Goal: Check status: Check status

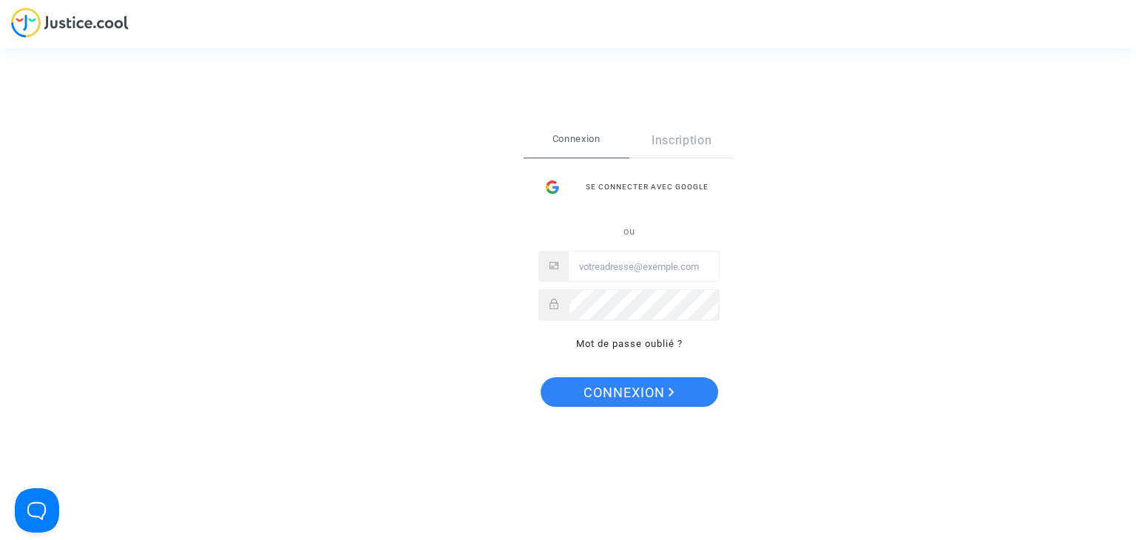
type input "[EMAIL_ADDRESS][DOMAIN_NAME]"
click at [608, 388] on span "Connexion" at bounding box center [629, 392] width 91 height 31
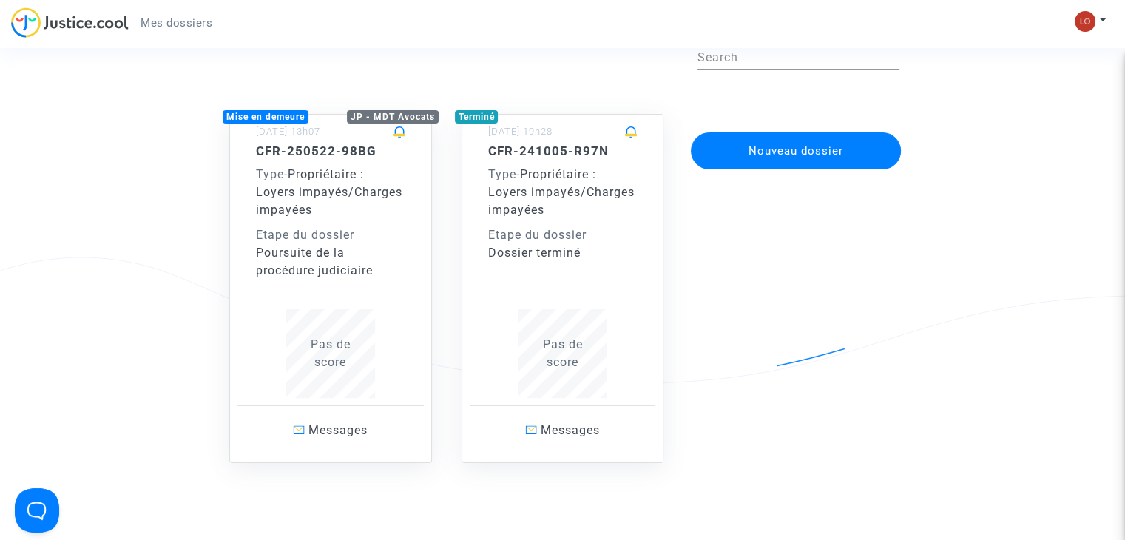
scroll to position [87, 0]
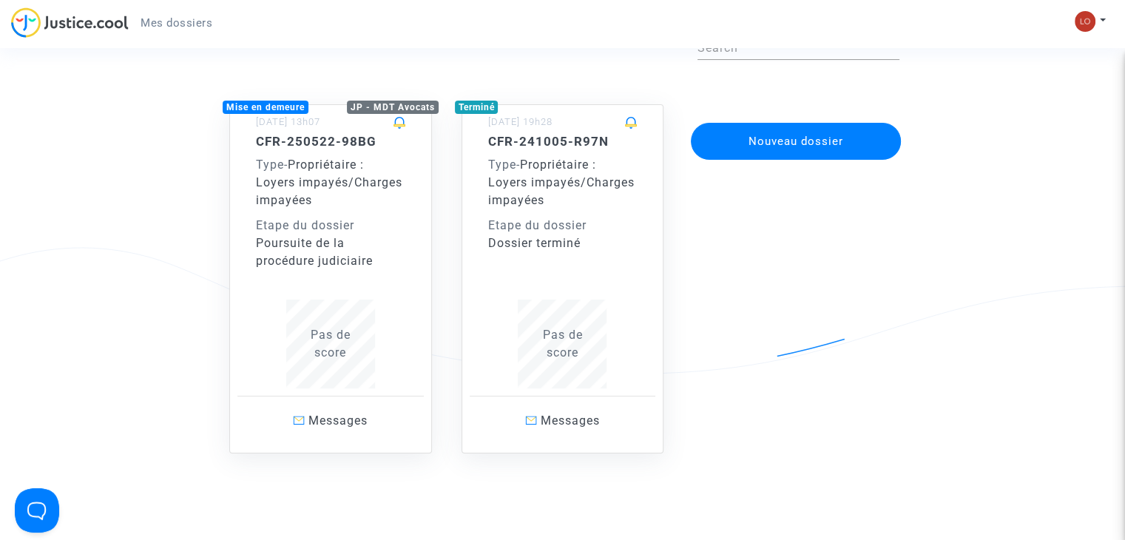
click at [330, 228] on div "Etape du dossier" at bounding box center [330, 226] width 149 height 18
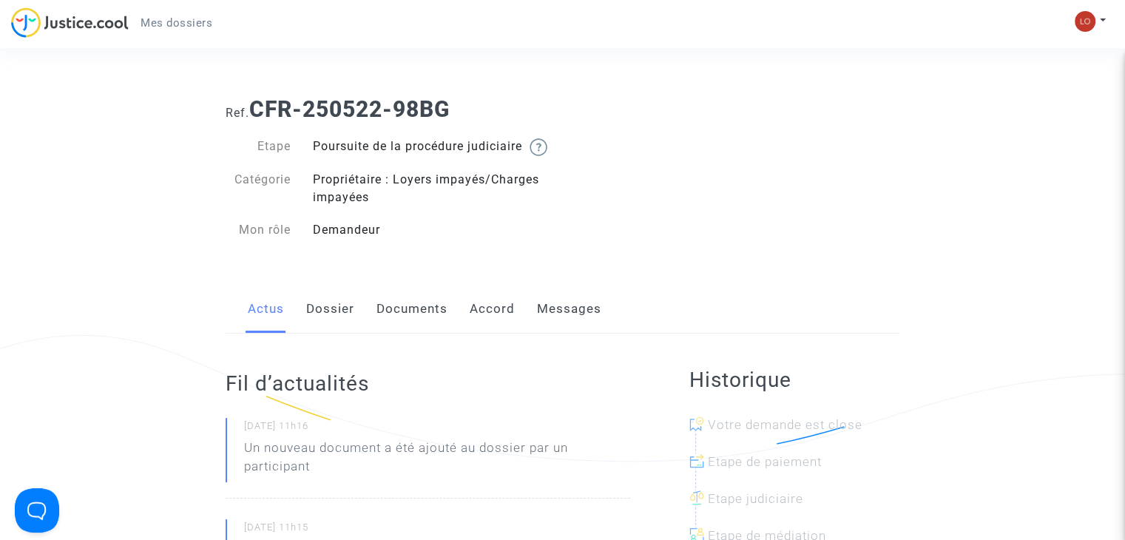
click at [324, 323] on link "Dossier" at bounding box center [330, 309] width 48 height 49
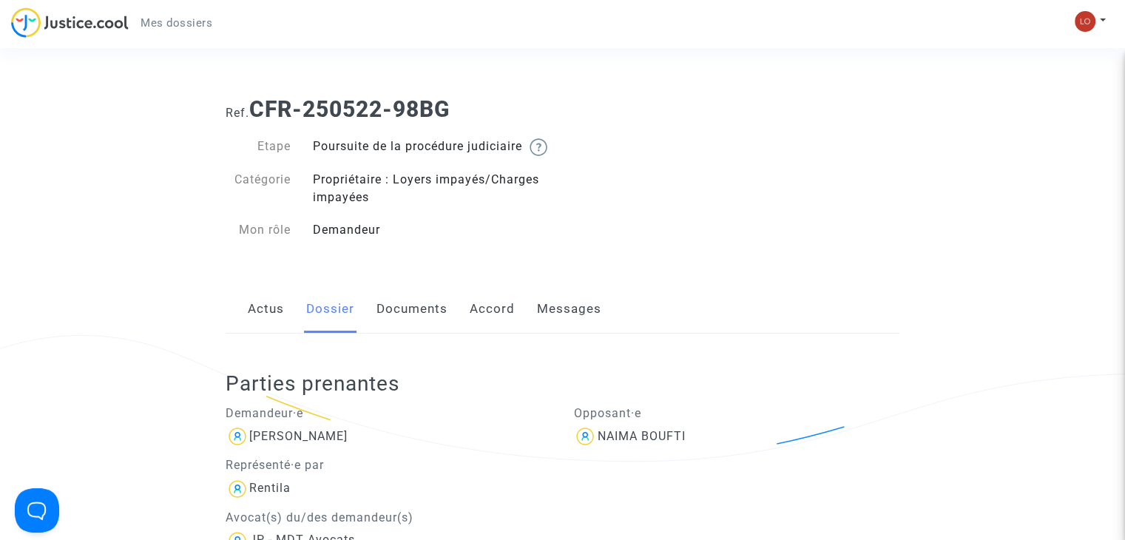
click at [565, 326] on link "Messages" at bounding box center [569, 309] width 64 height 49
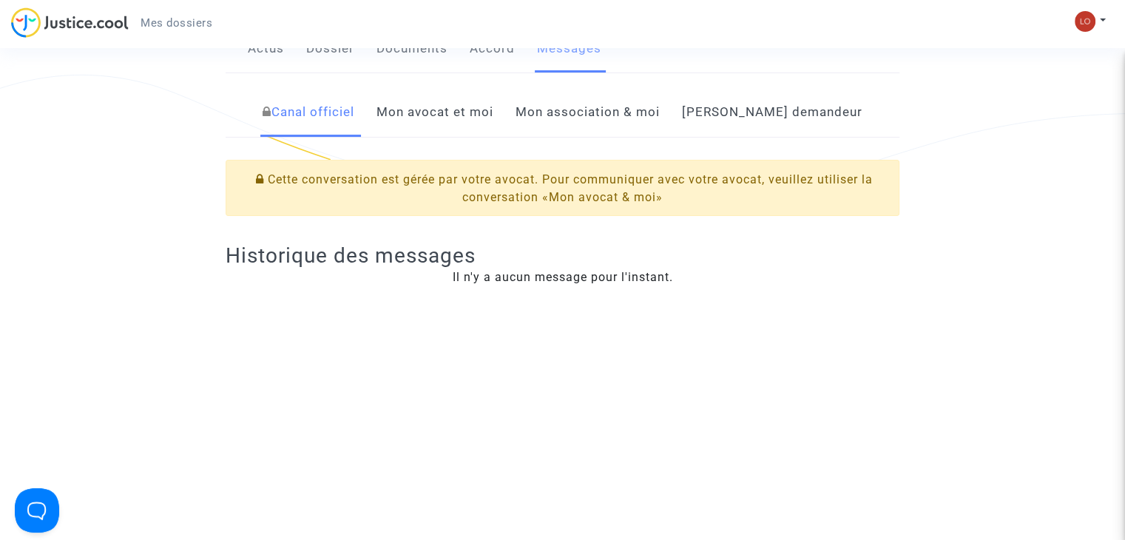
scroll to position [242, 0]
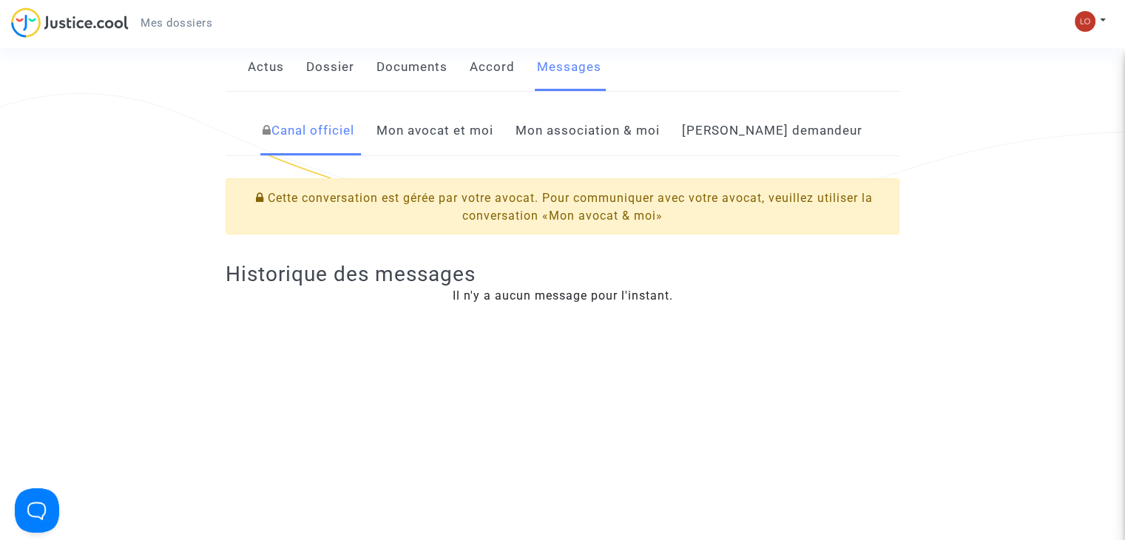
click at [492, 150] on link "Mon avocat et moi" at bounding box center [435, 131] width 117 height 49
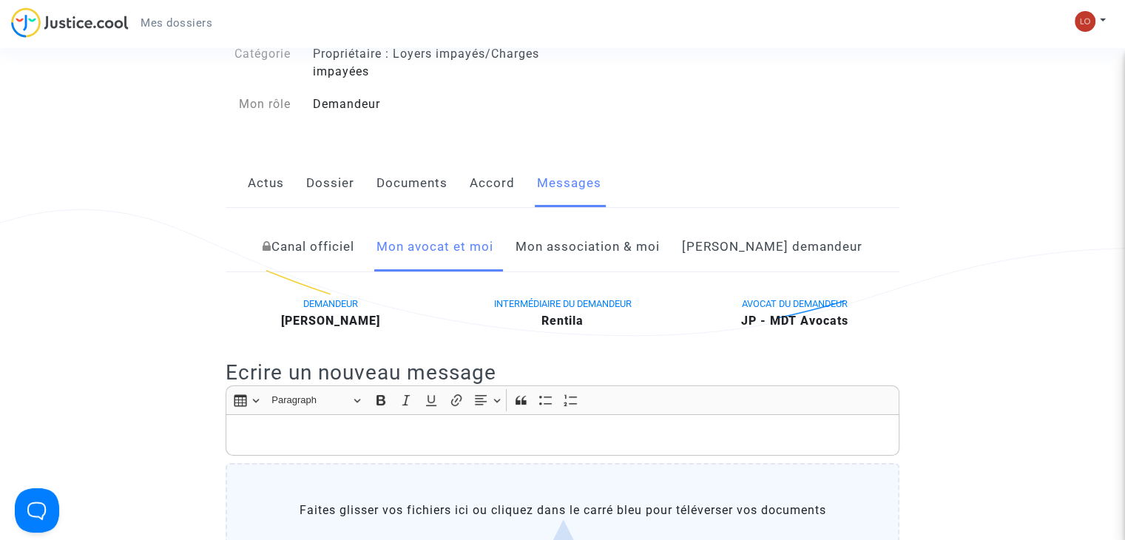
scroll to position [115, 0]
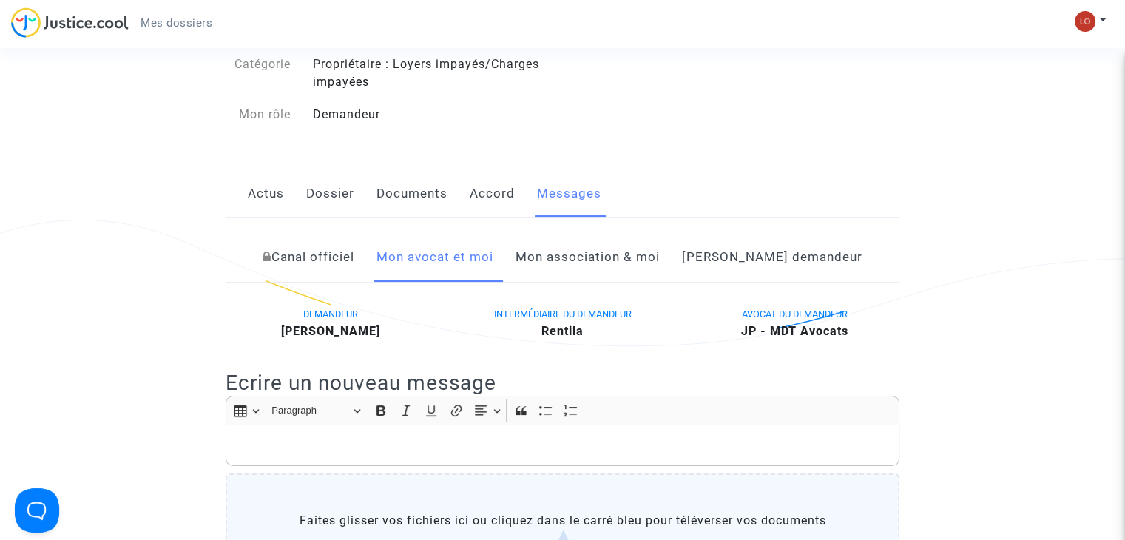
click at [607, 275] on link "Mon association & moi" at bounding box center [588, 257] width 144 height 49
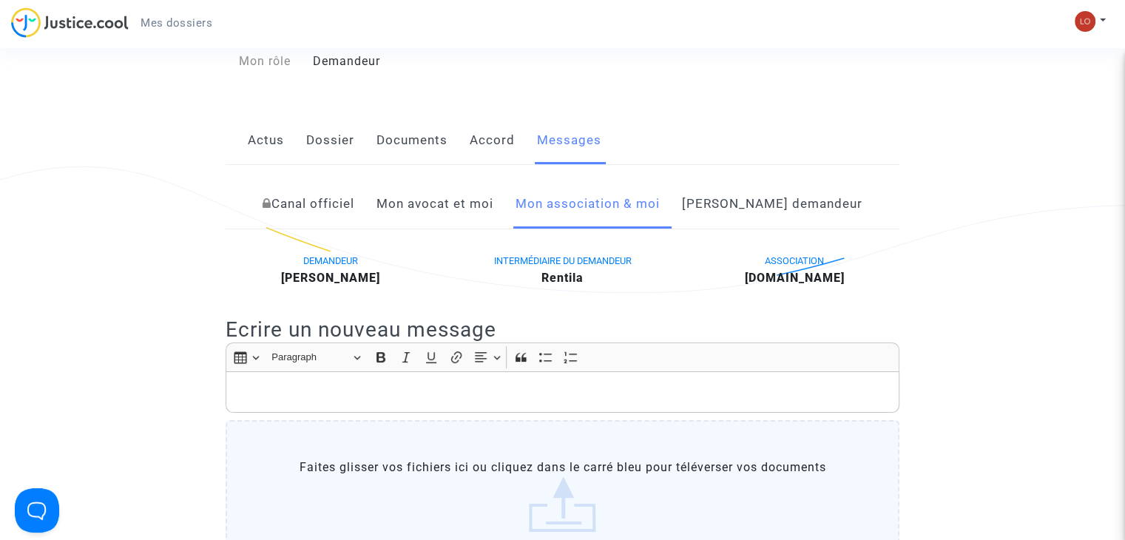
scroll to position [158, 0]
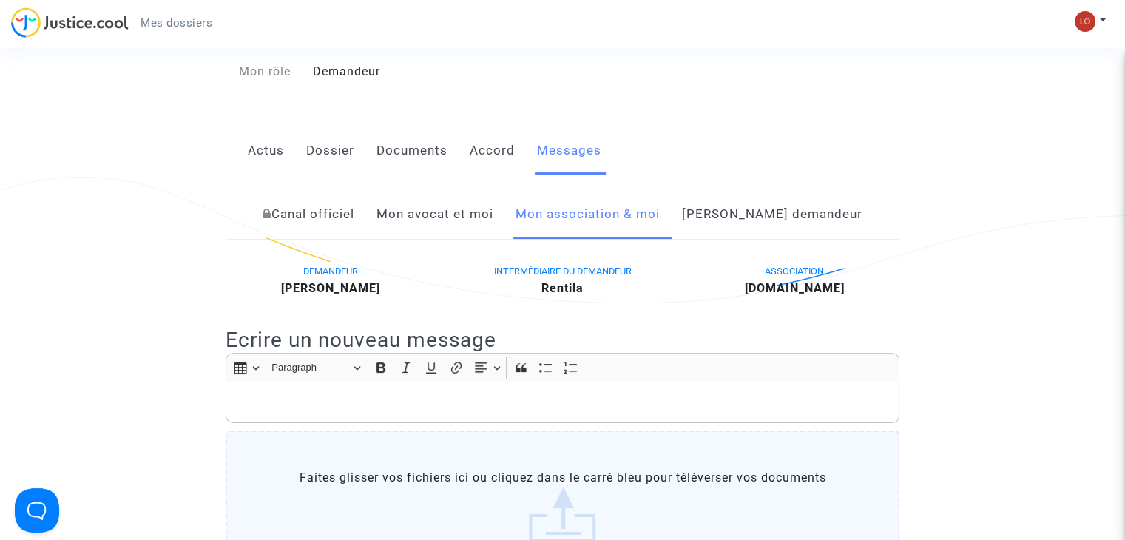
click at [753, 229] on link "[PERSON_NAME] demandeur" at bounding box center [772, 214] width 181 height 49
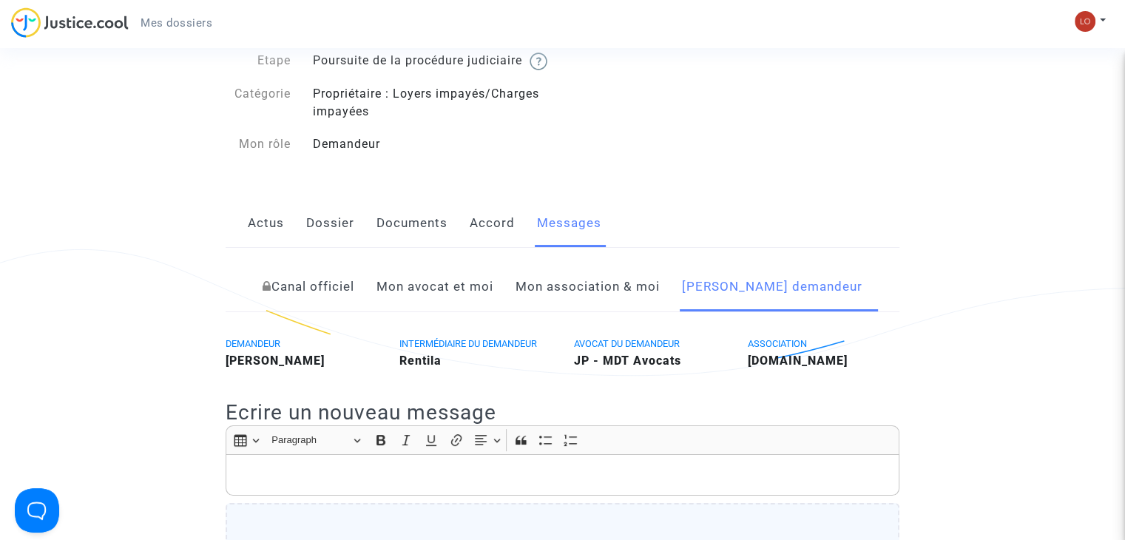
scroll to position [83, 0]
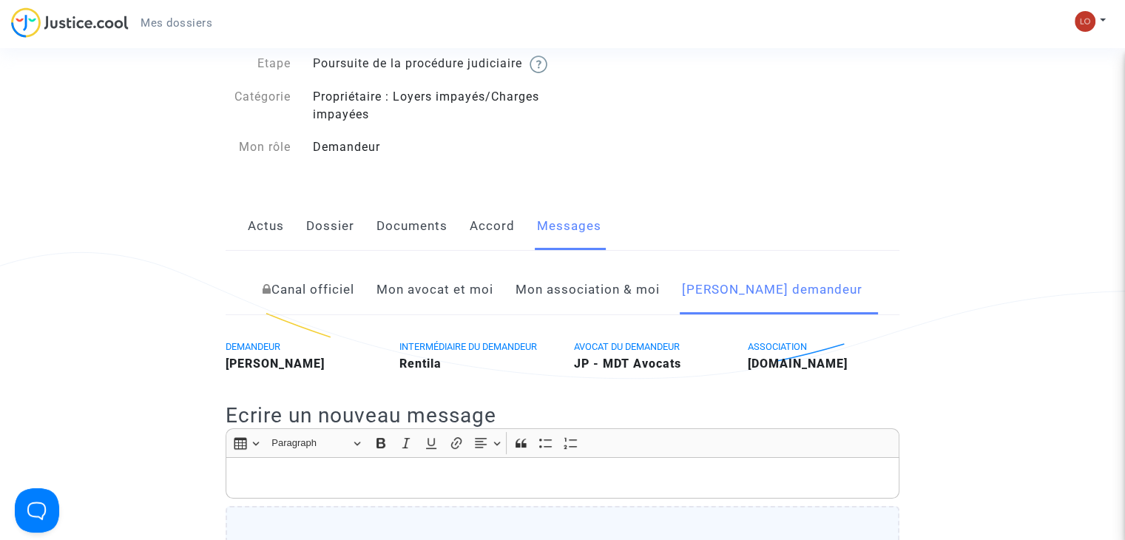
click at [420, 309] on link "Mon avocat et moi" at bounding box center [435, 290] width 117 height 49
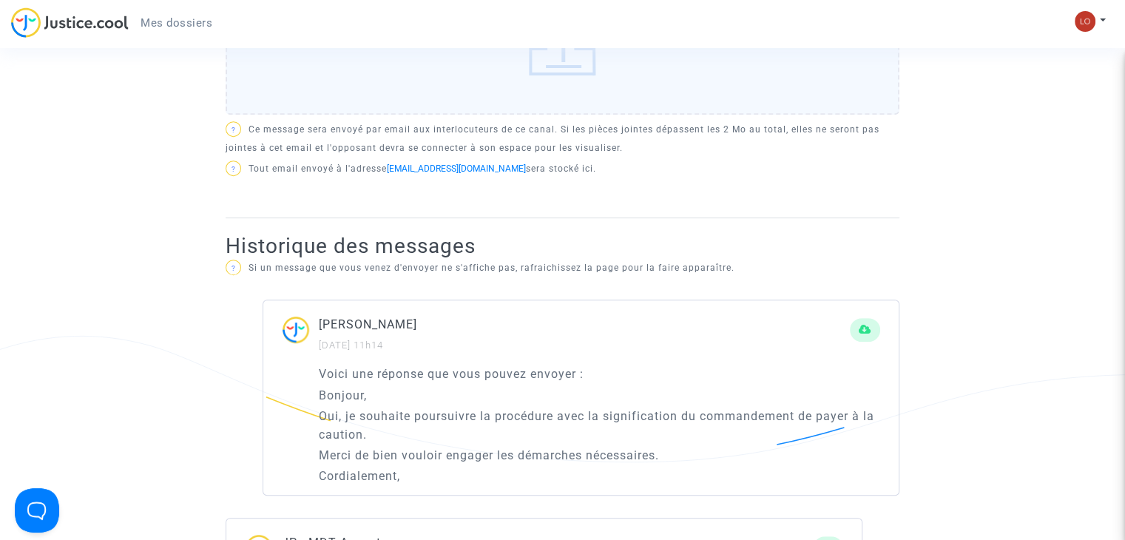
scroll to position [630, 0]
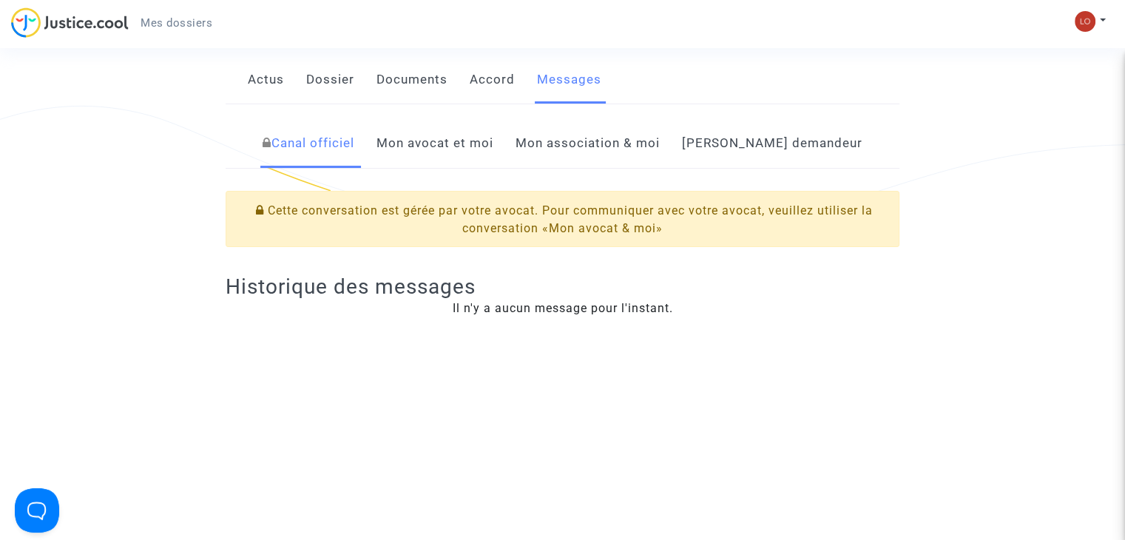
scroll to position [216, 0]
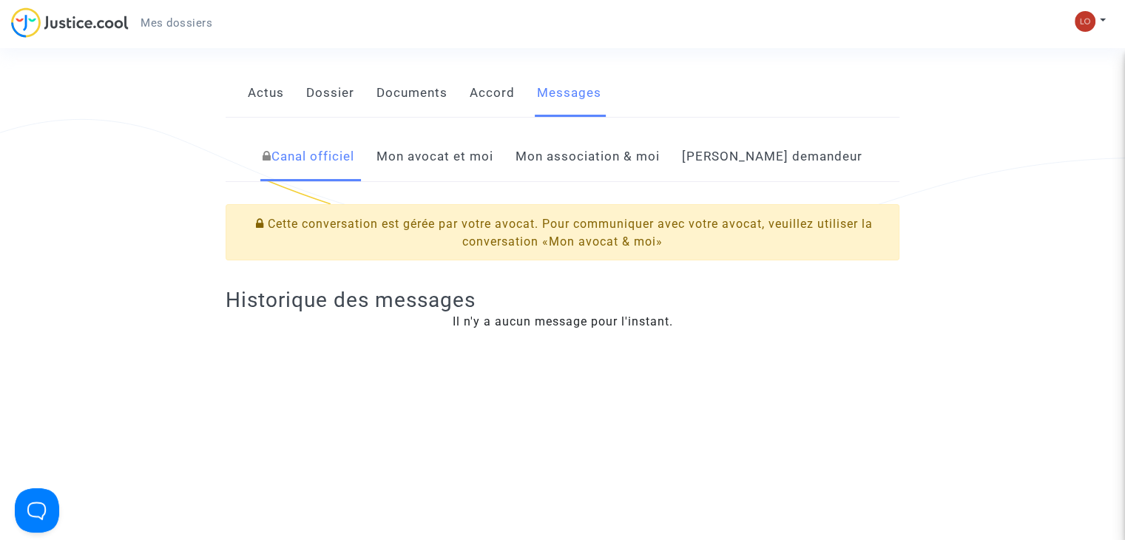
click at [470, 177] on link "Mon avocat et moi" at bounding box center [435, 156] width 117 height 49
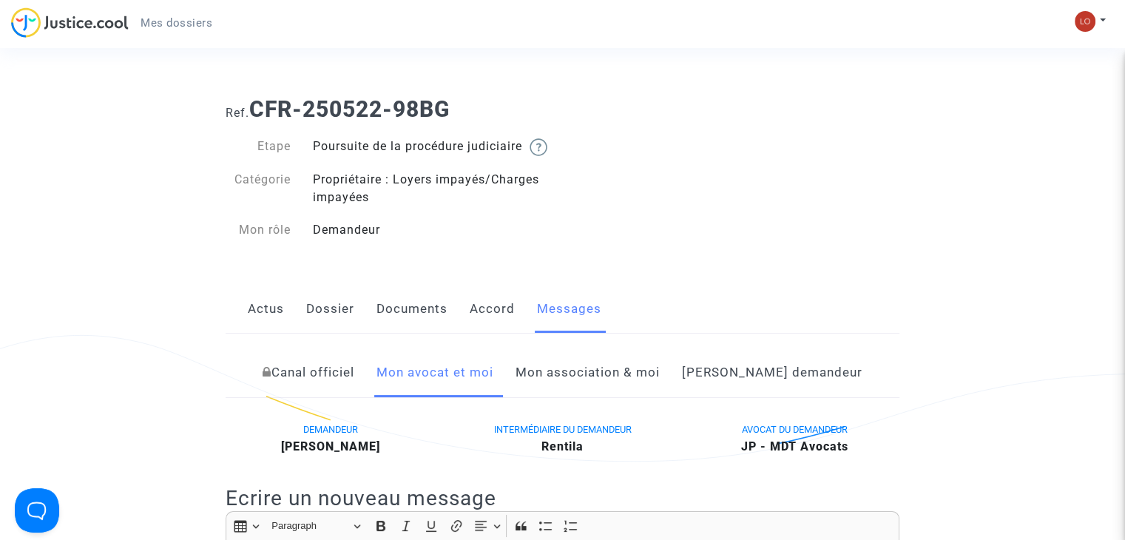
click at [266, 323] on link "Actus" at bounding box center [266, 309] width 36 height 49
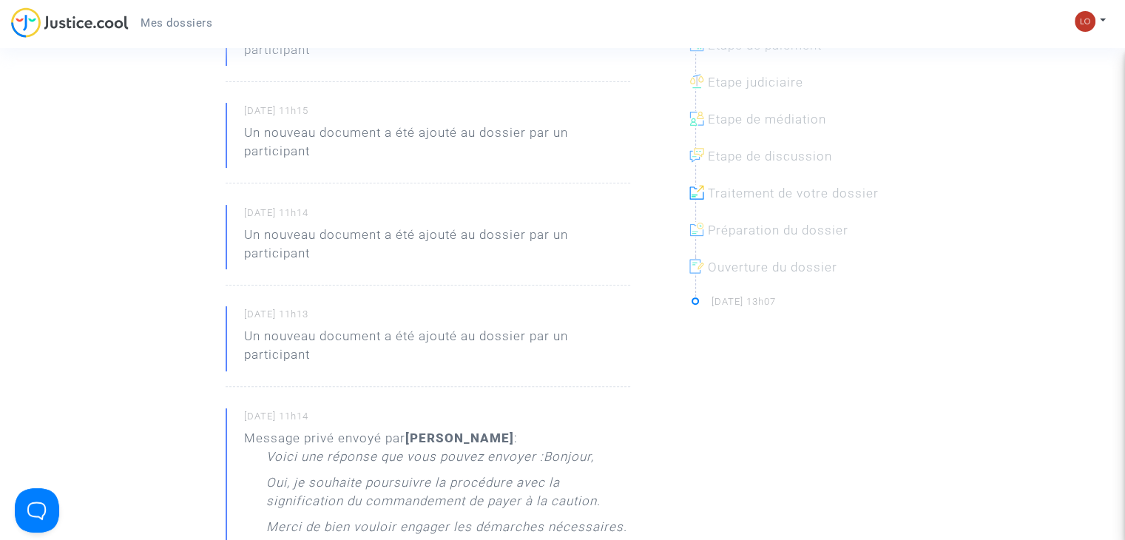
scroll to position [431, 0]
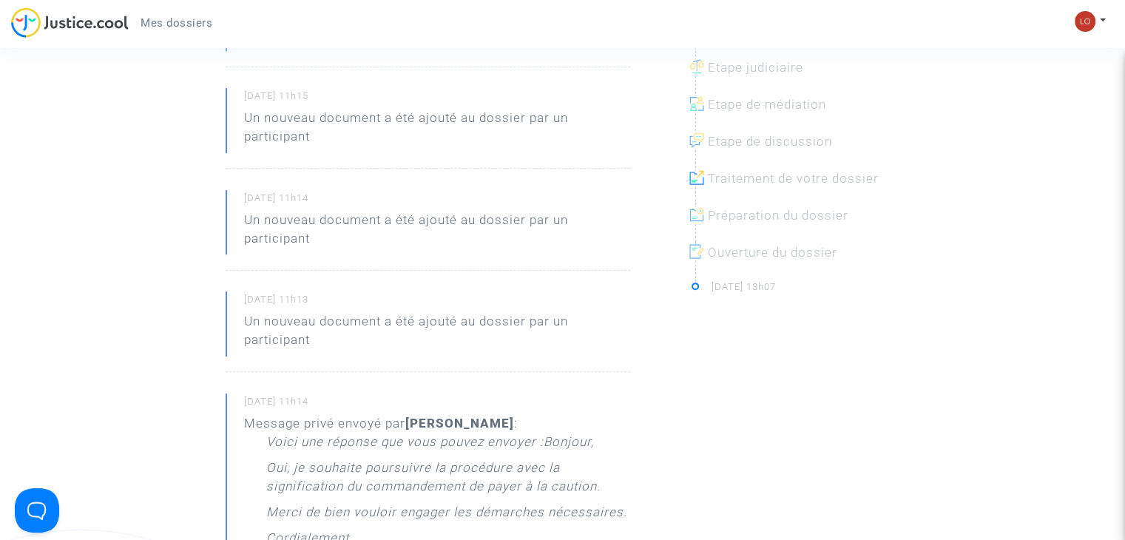
click at [283, 341] on p "Un nouveau document a été ajouté au dossier par un participant" at bounding box center [437, 334] width 386 height 44
click at [228, 320] on div "[DATE] 11h13 Un nouveau document a été ajouté au dossier par un participant" at bounding box center [428, 331] width 405 height 81
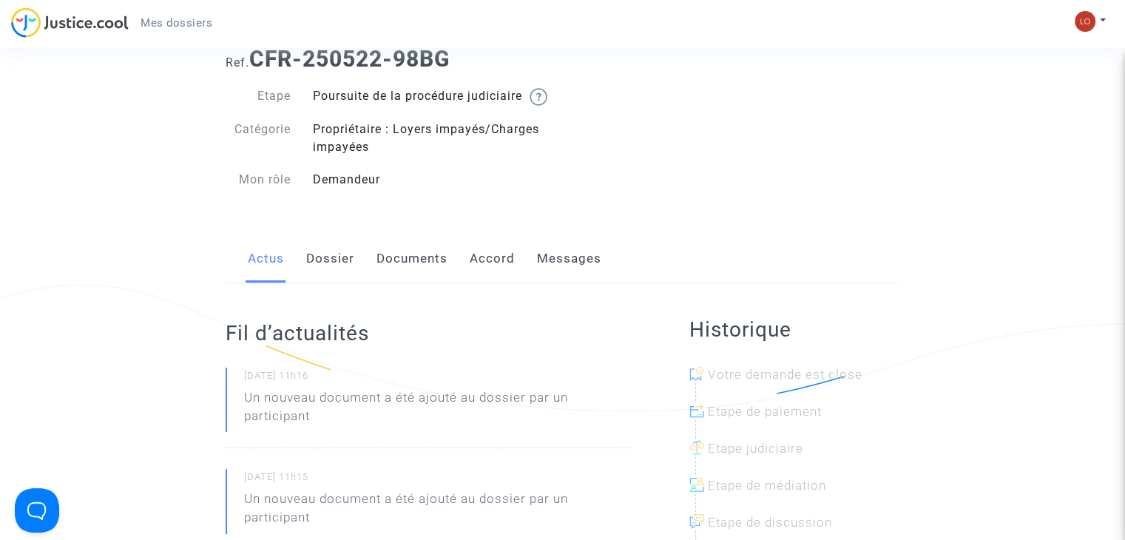
scroll to position [45, 0]
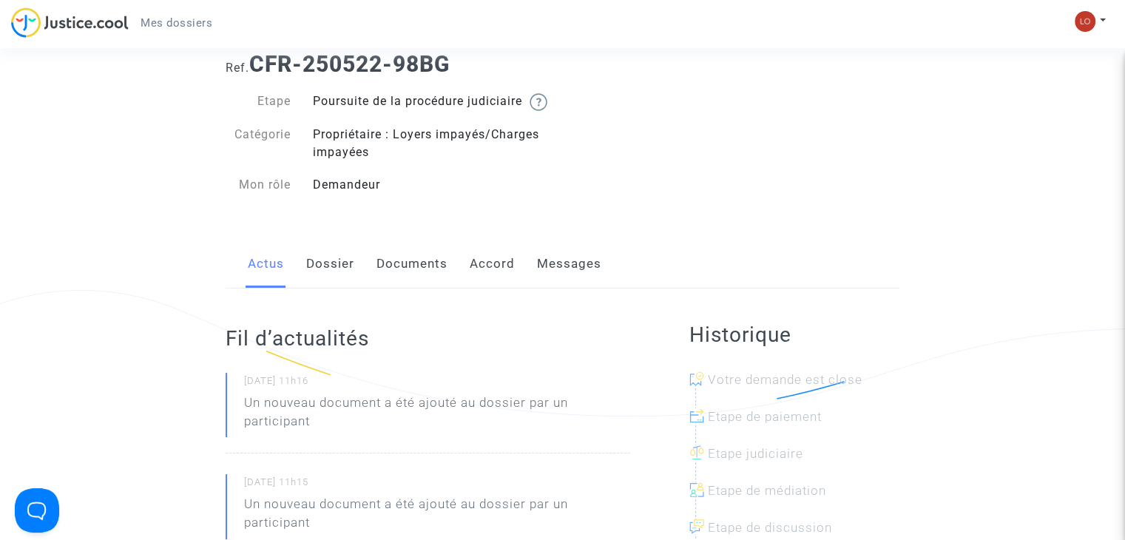
click at [408, 280] on link "Documents" at bounding box center [412, 264] width 71 height 49
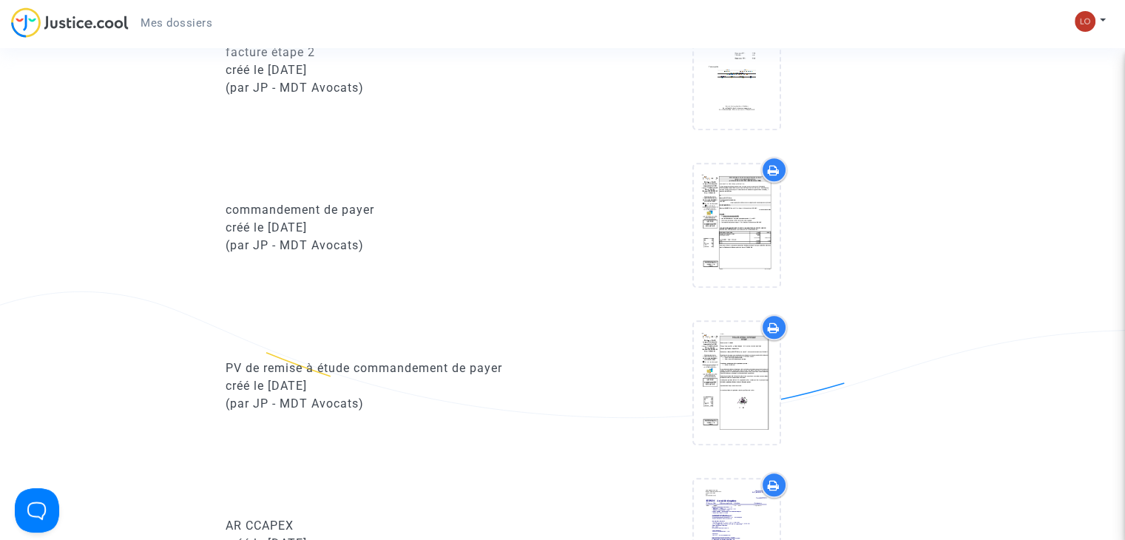
scroll to position [1317, 0]
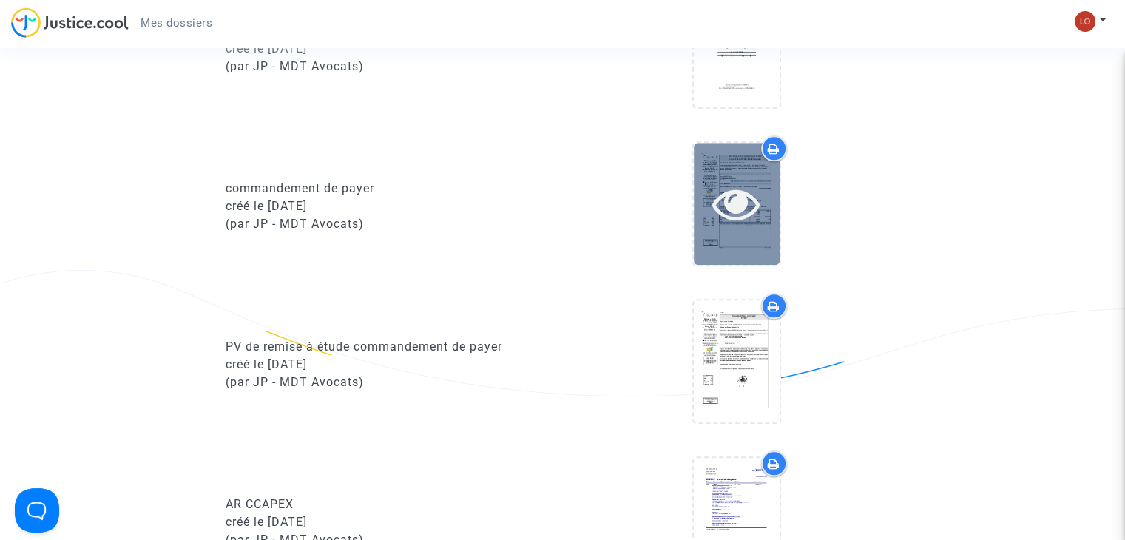
click at [728, 202] on icon at bounding box center [736, 203] width 48 height 47
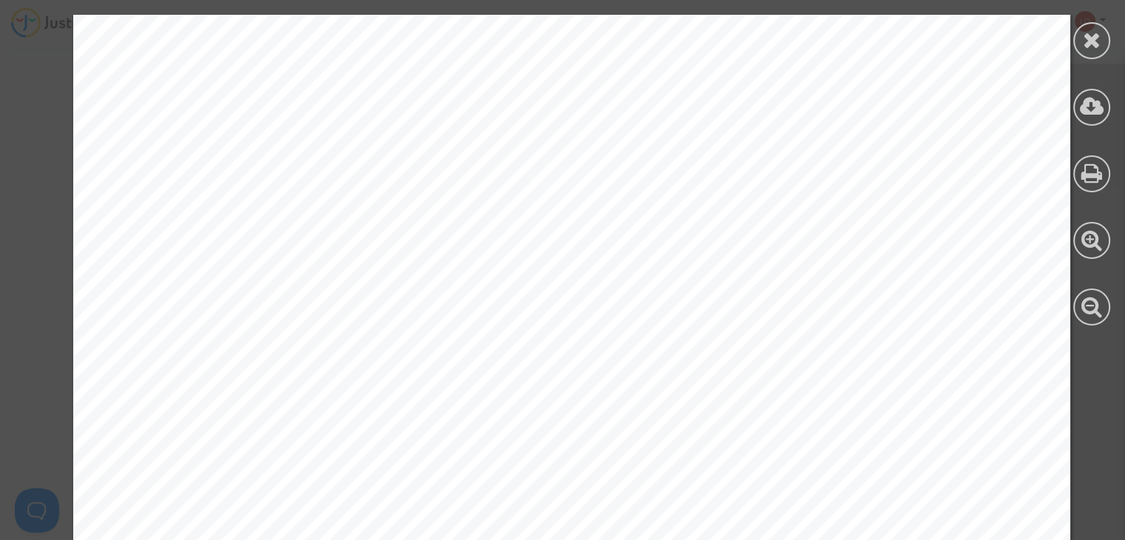
scroll to position [2065, 0]
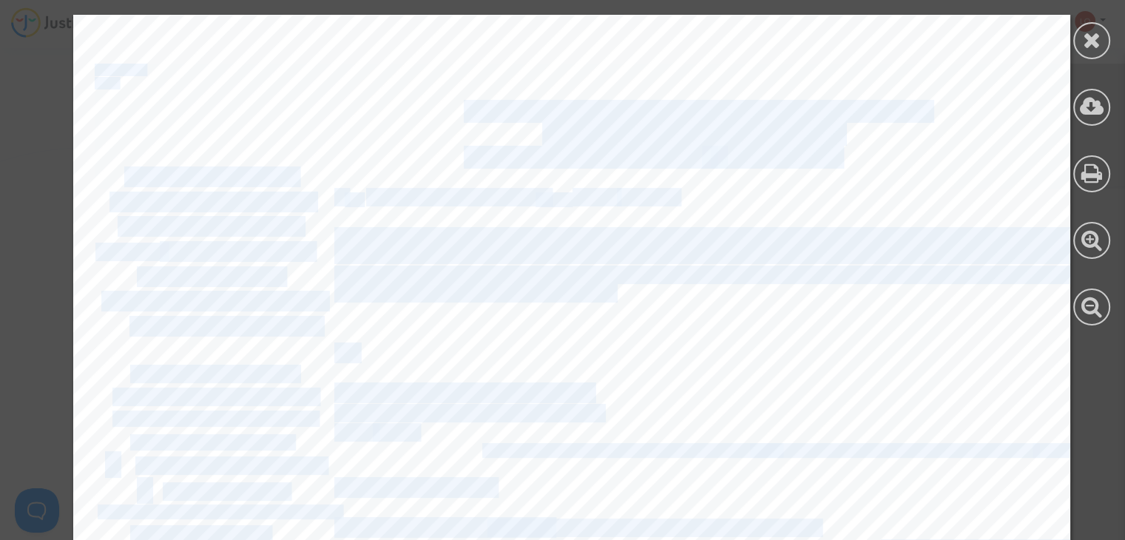
drag, startPoint x: 1124, startPoint y: 41, endPoint x: 1124, endPoint y: 53, distance: 12.6
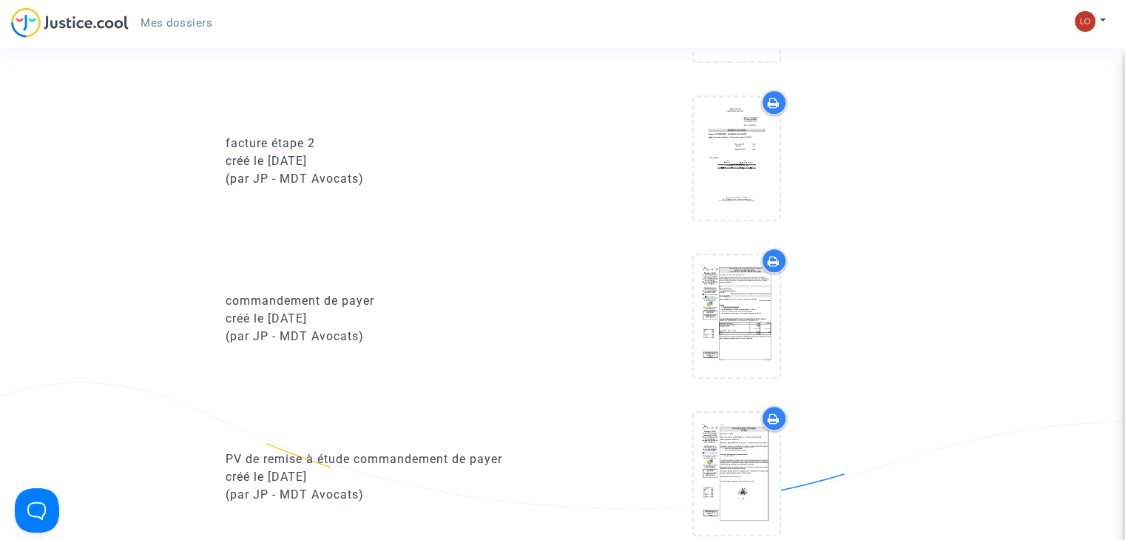
scroll to position [1293, 0]
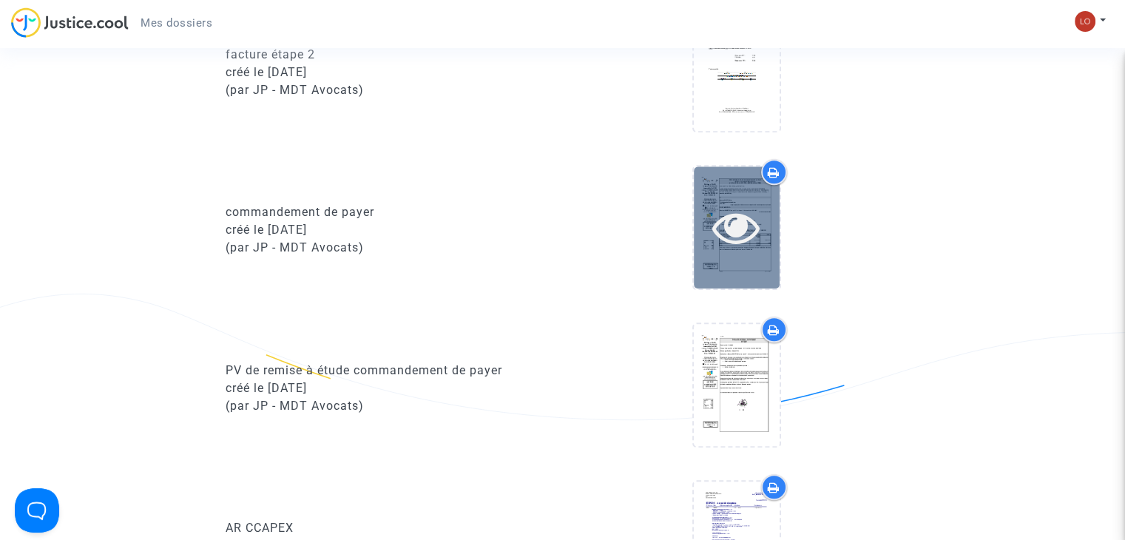
click at [755, 223] on icon at bounding box center [736, 226] width 48 height 47
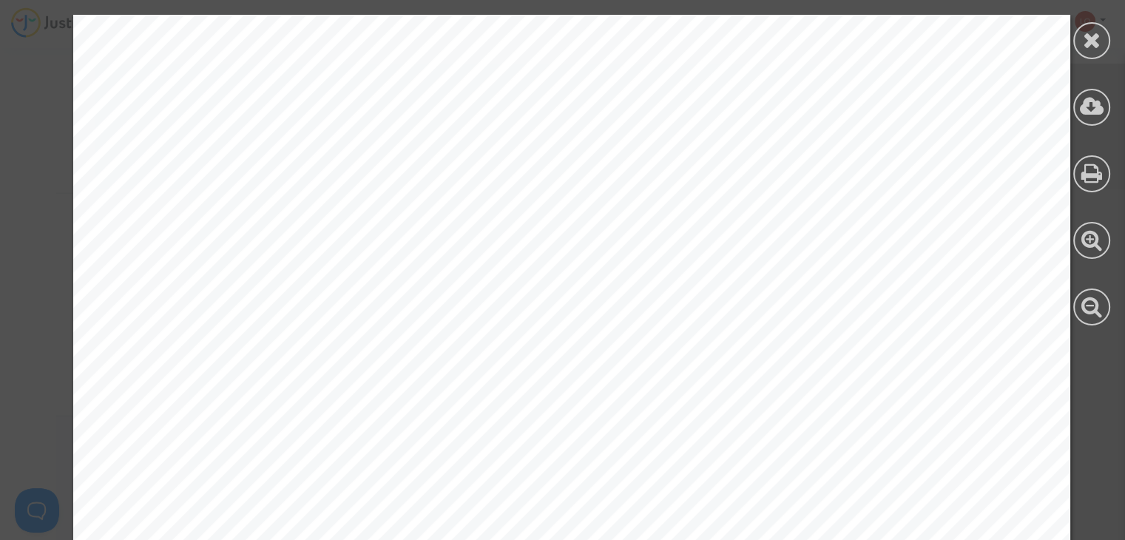
scroll to position [3273, 0]
drag, startPoint x: 950, startPoint y: 399, endPoint x: 954, endPoint y: 297, distance: 102.9
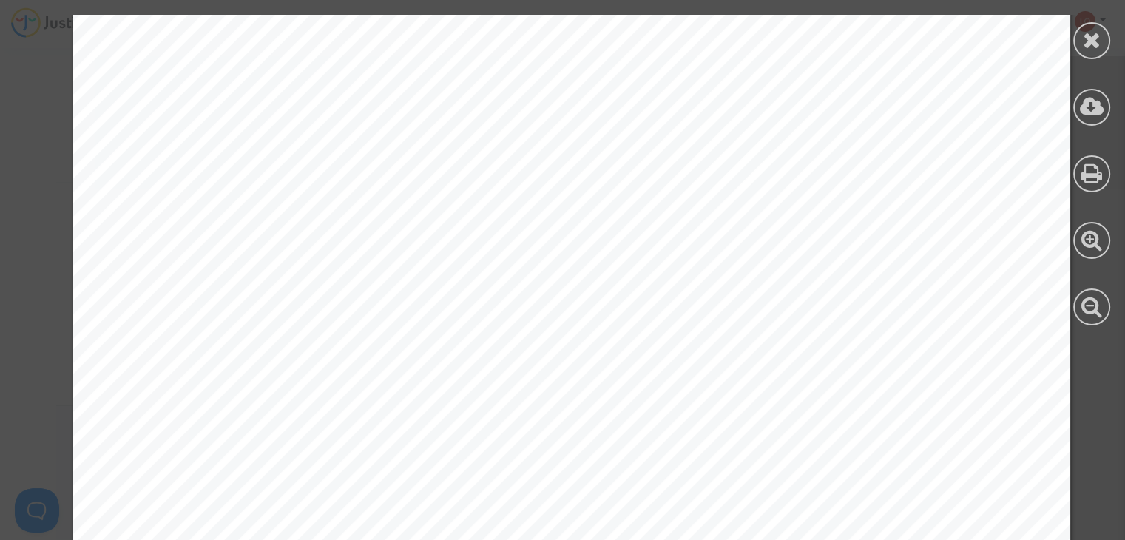
click at [1122, 19] on div at bounding box center [1092, 170] width 67 height 340
click at [1090, 236] on icon at bounding box center [1092, 240] width 21 height 22
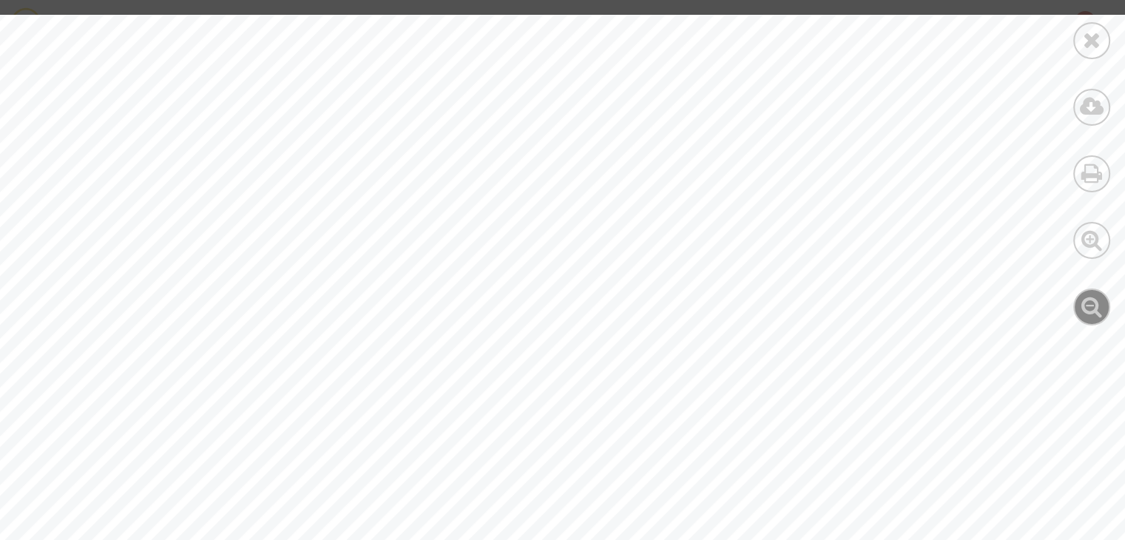
click at [1091, 307] on icon at bounding box center [1092, 306] width 21 height 22
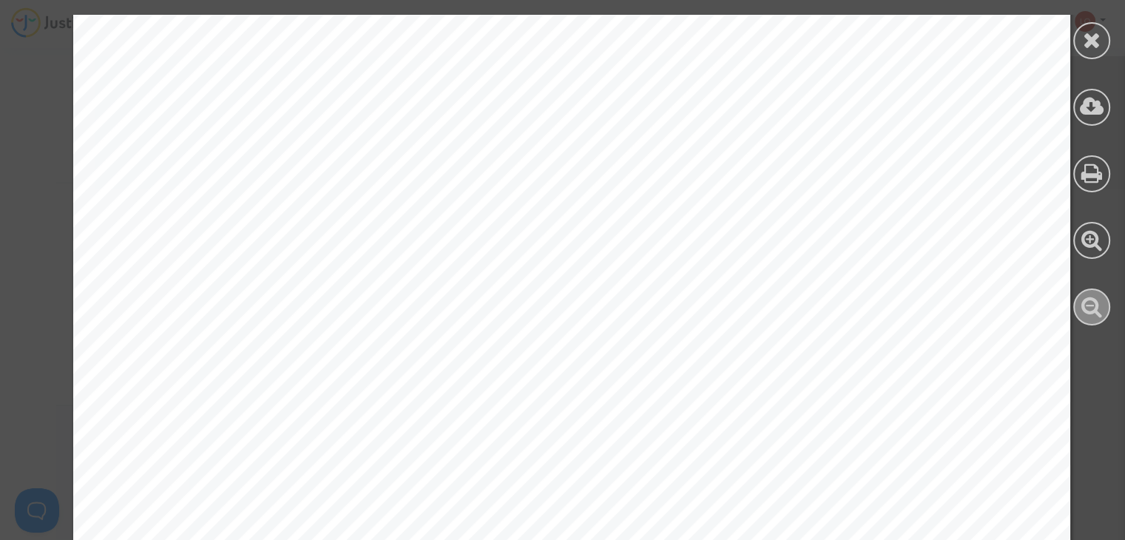
click at [1091, 307] on icon at bounding box center [1092, 306] width 21 height 22
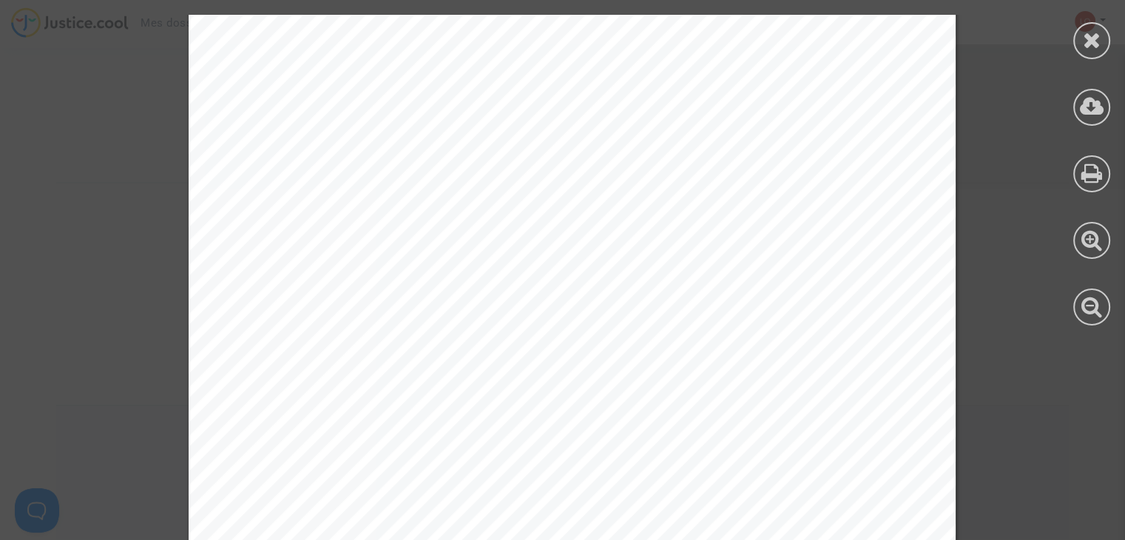
drag, startPoint x: 1091, startPoint y: 307, endPoint x: 966, endPoint y: 368, distance: 139.0
click at [1089, 306] on icon at bounding box center [1092, 306] width 21 height 22
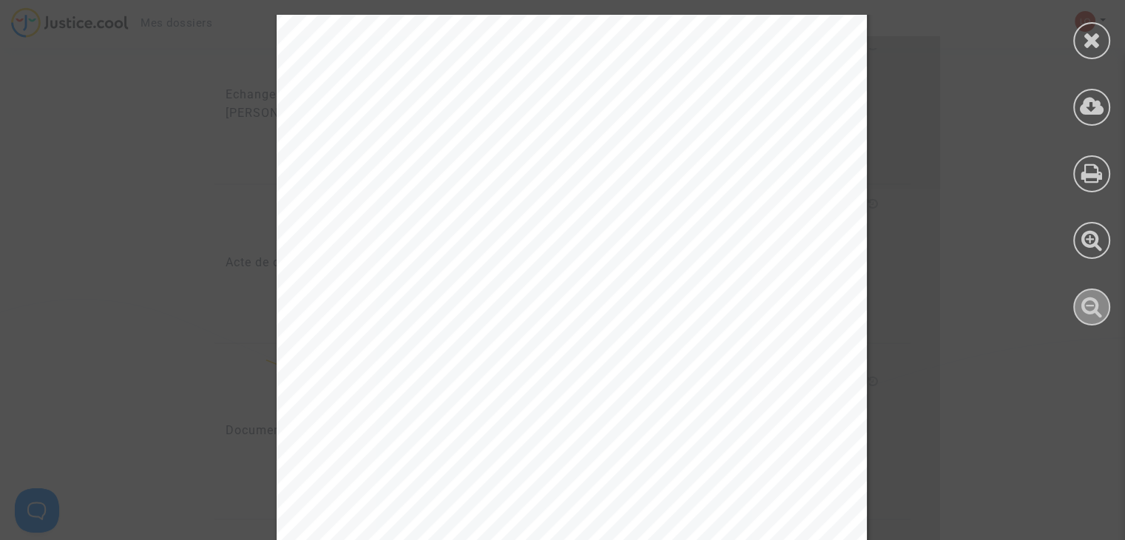
click at [1088, 309] on icon at bounding box center [1092, 306] width 21 height 22
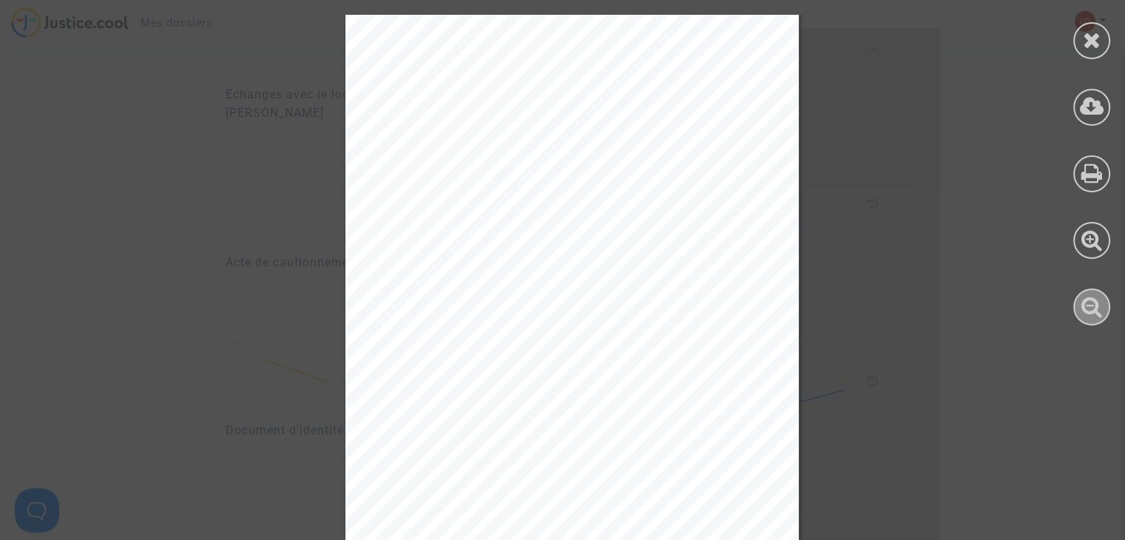
click at [1096, 307] on icon at bounding box center [1092, 306] width 21 height 22
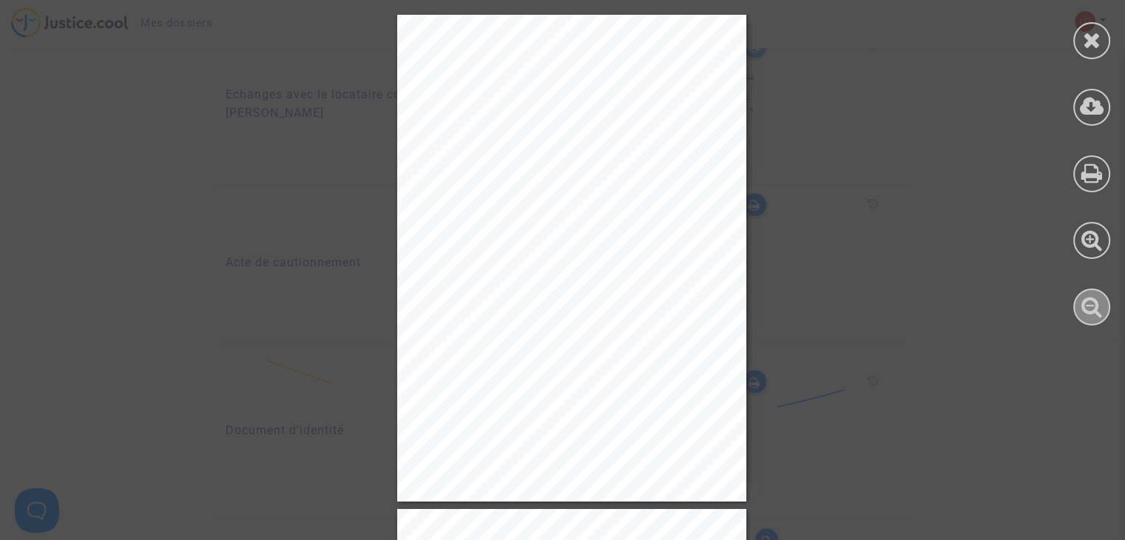
click at [1096, 307] on icon at bounding box center [1092, 306] width 21 height 22
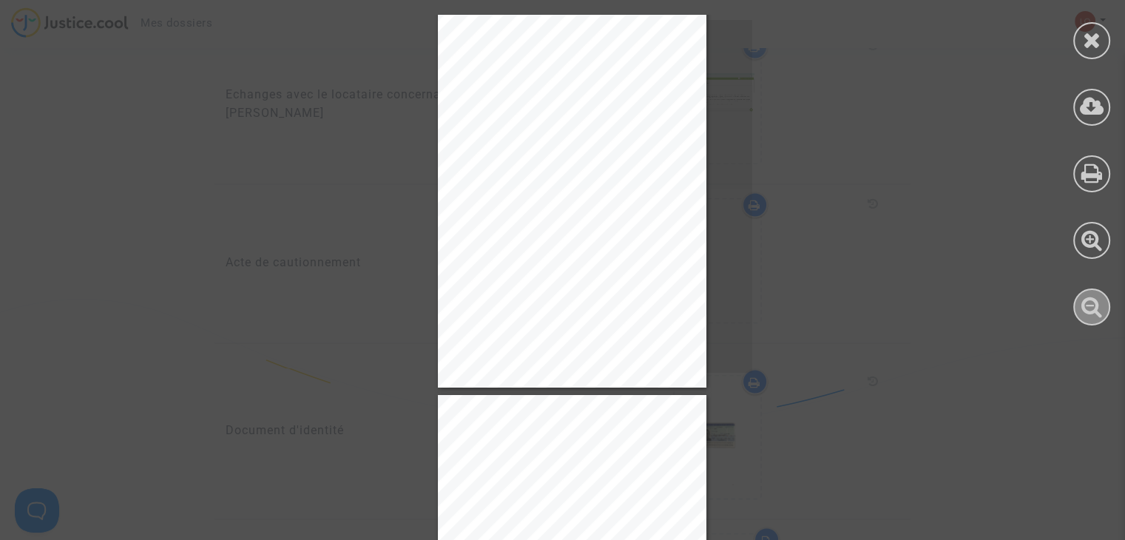
click at [1096, 307] on icon at bounding box center [1092, 306] width 21 height 22
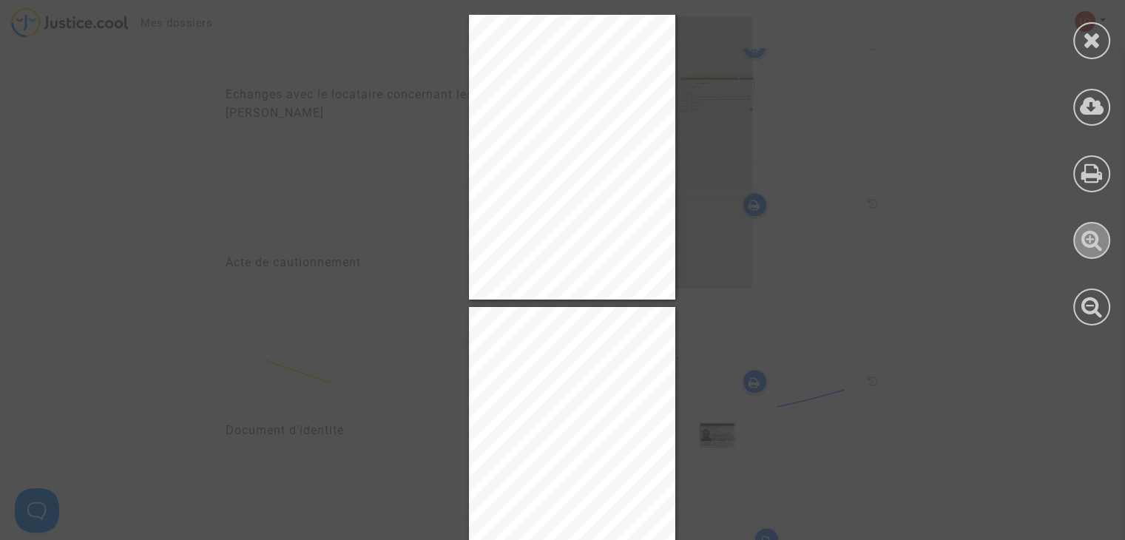
click at [1085, 243] on icon at bounding box center [1092, 240] width 21 height 22
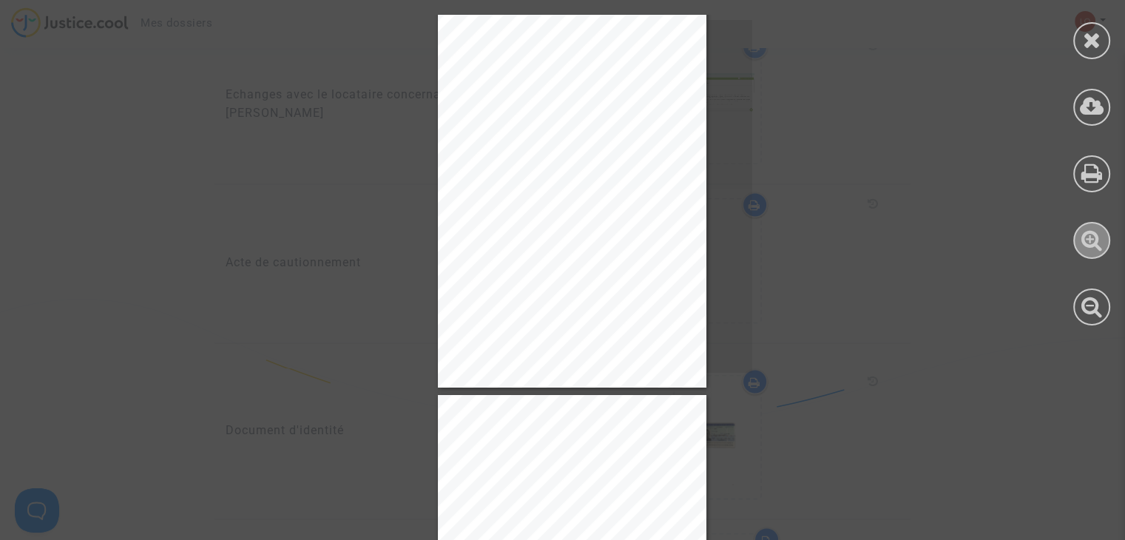
click at [1085, 243] on icon at bounding box center [1092, 240] width 21 height 22
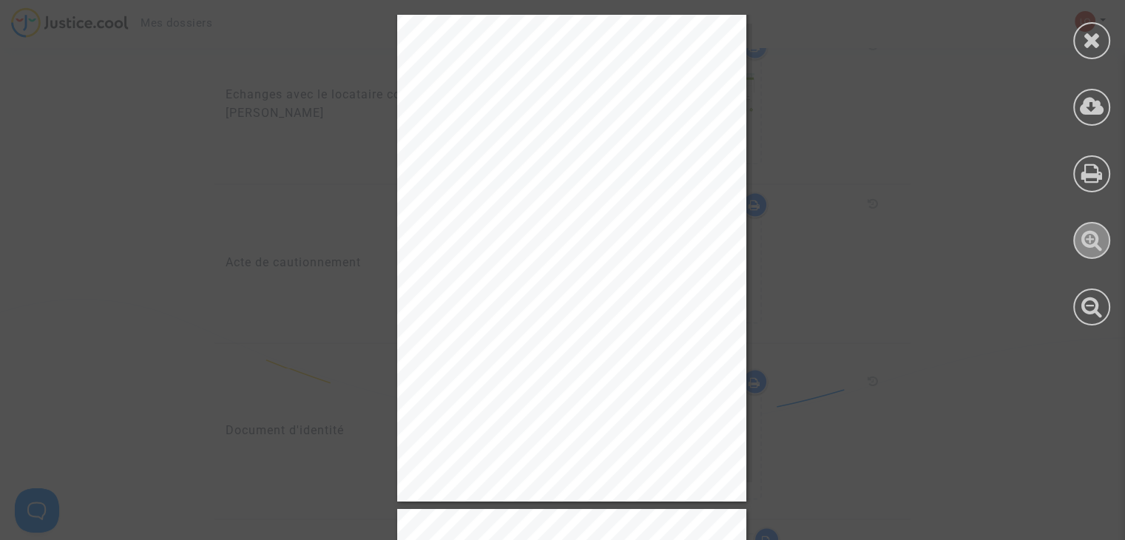
click at [1085, 243] on icon at bounding box center [1092, 240] width 21 height 22
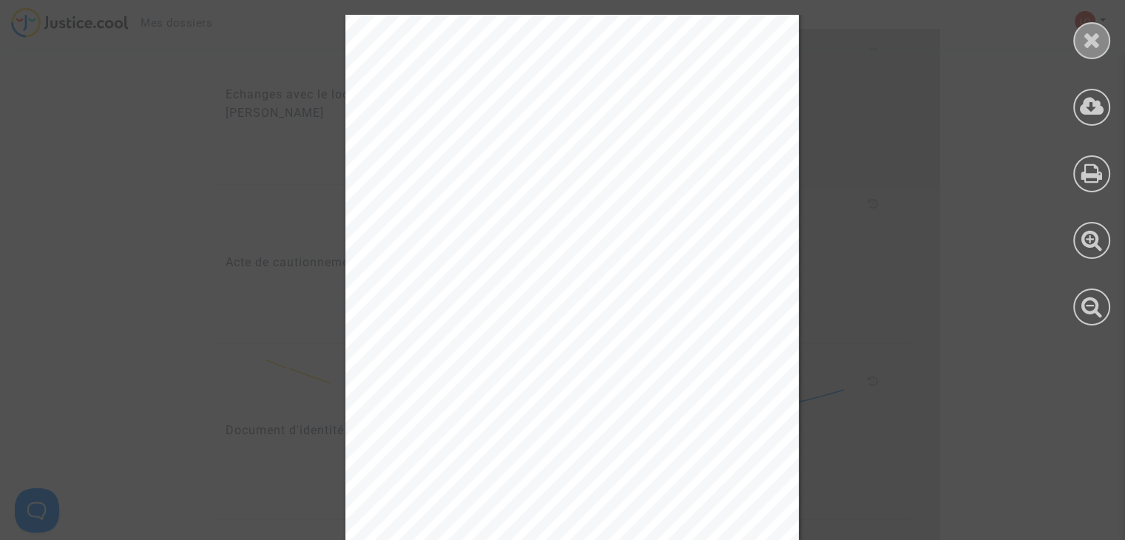
click at [1095, 39] on icon at bounding box center [1092, 40] width 18 height 22
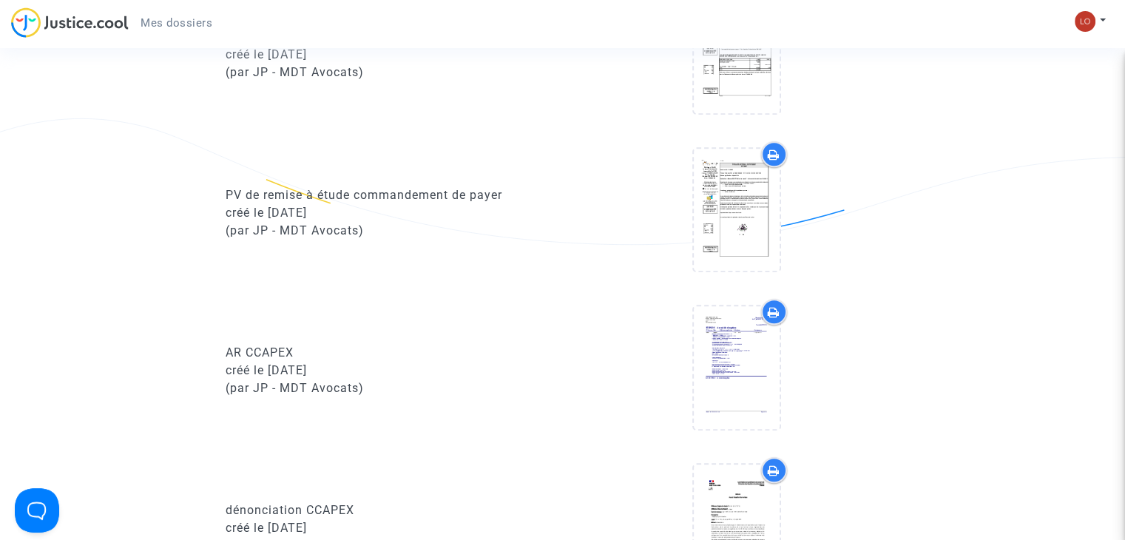
scroll to position [1477, 0]
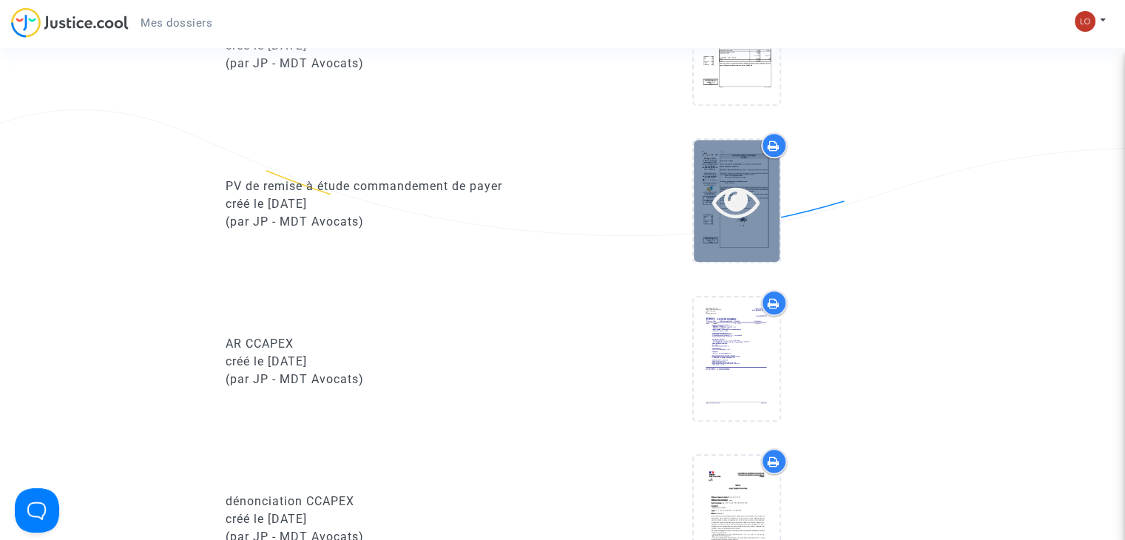
click at [756, 209] on icon at bounding box center [736, 201] width 48 height 47
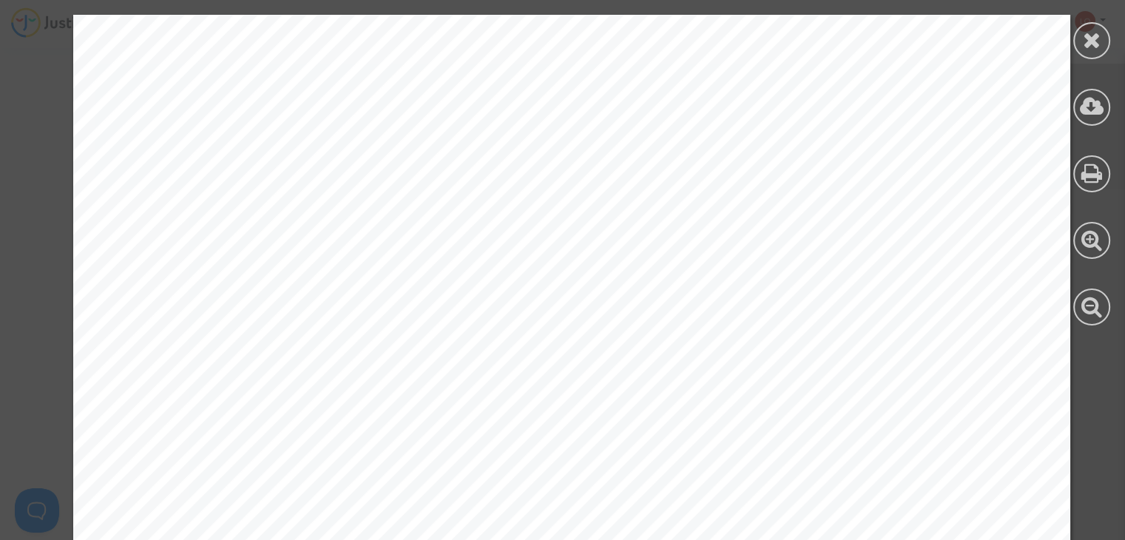
scroll to position [1635, 0]
click at [1089, 303] on icon at bounding box center [1092, 306] width 21 height 22
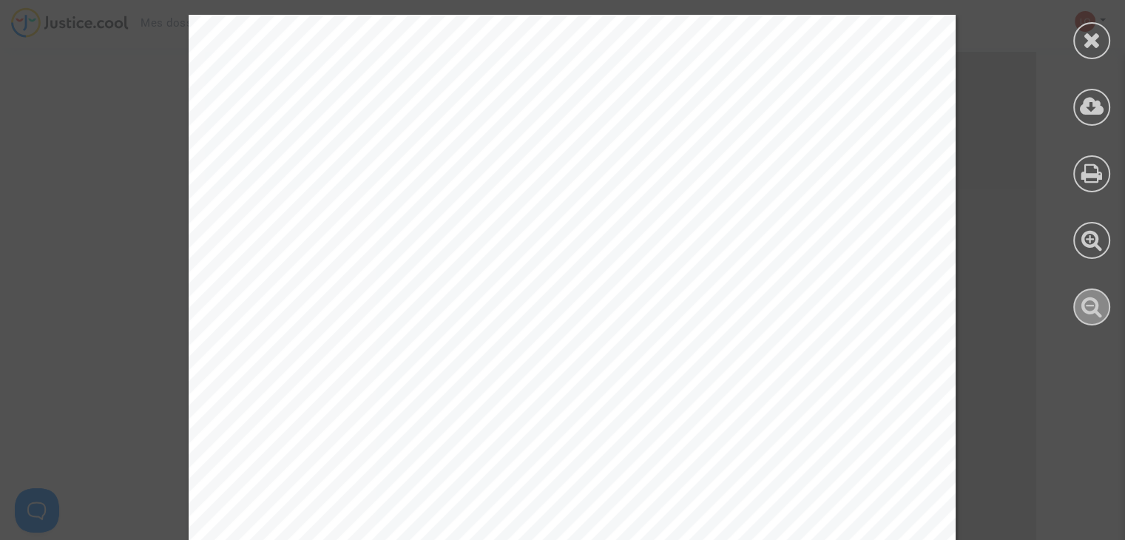
click at [1088, 311] on icon at bounding box center [1092, 306] width 21 height 22
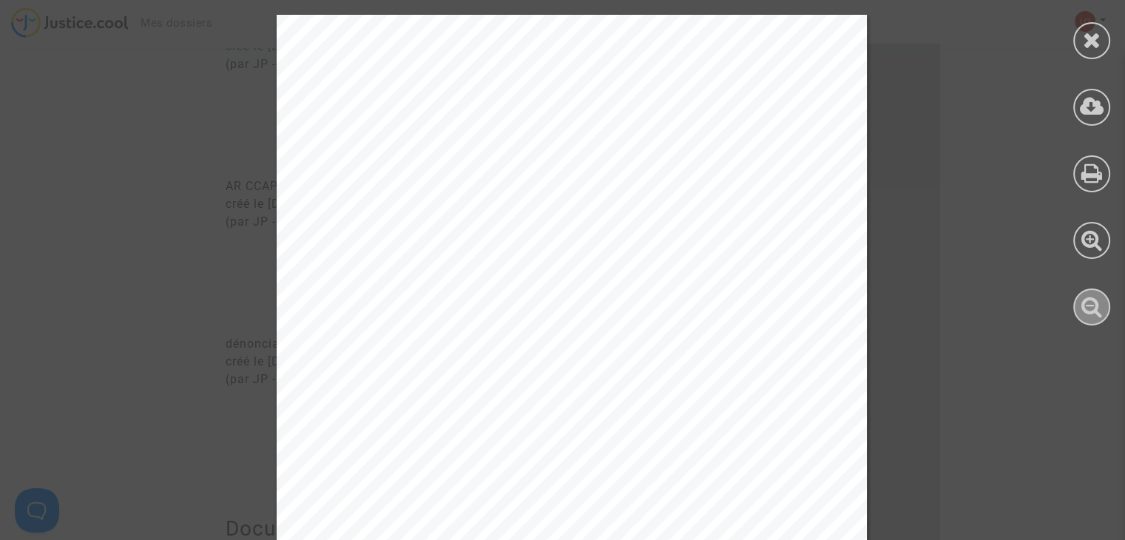
click at [1088, 311] on icon at bounding box center [1092, 306] width 21 height 22
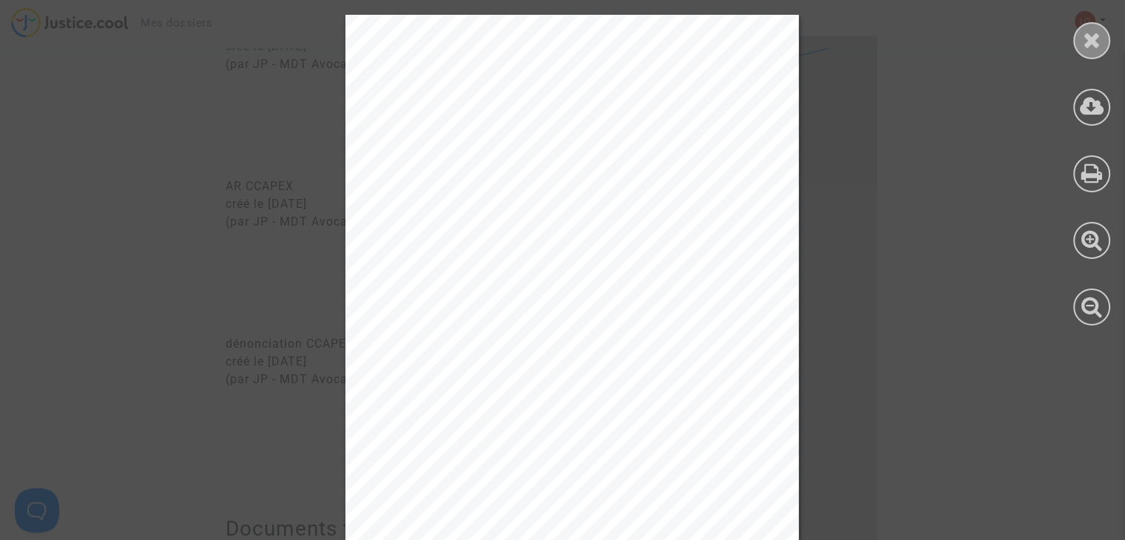
click at [1091, 45] on icon at bounding box center [1092, 40] width 18 height 22
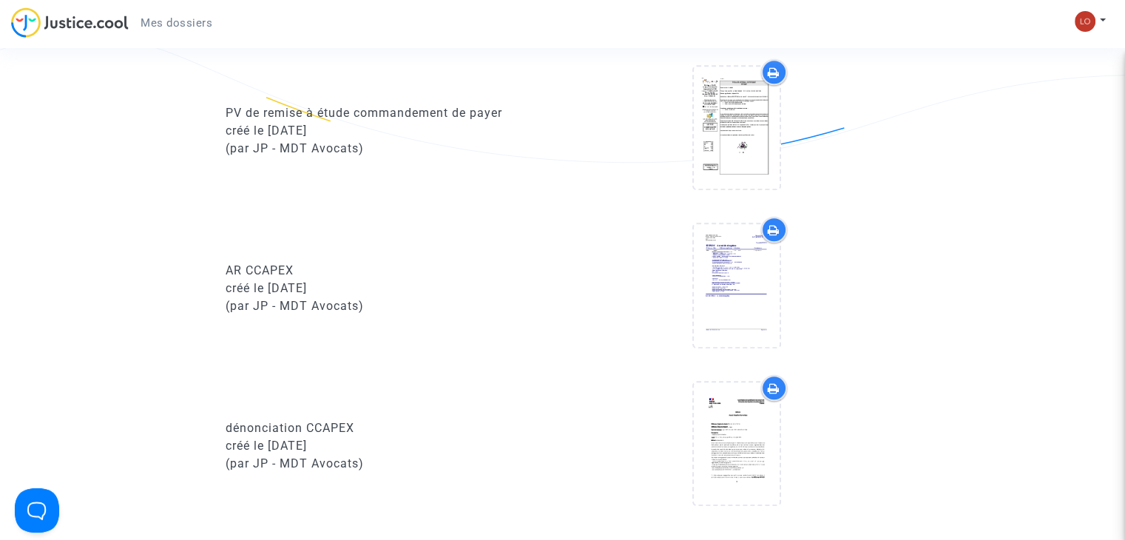
scroll to position [1594, 0]
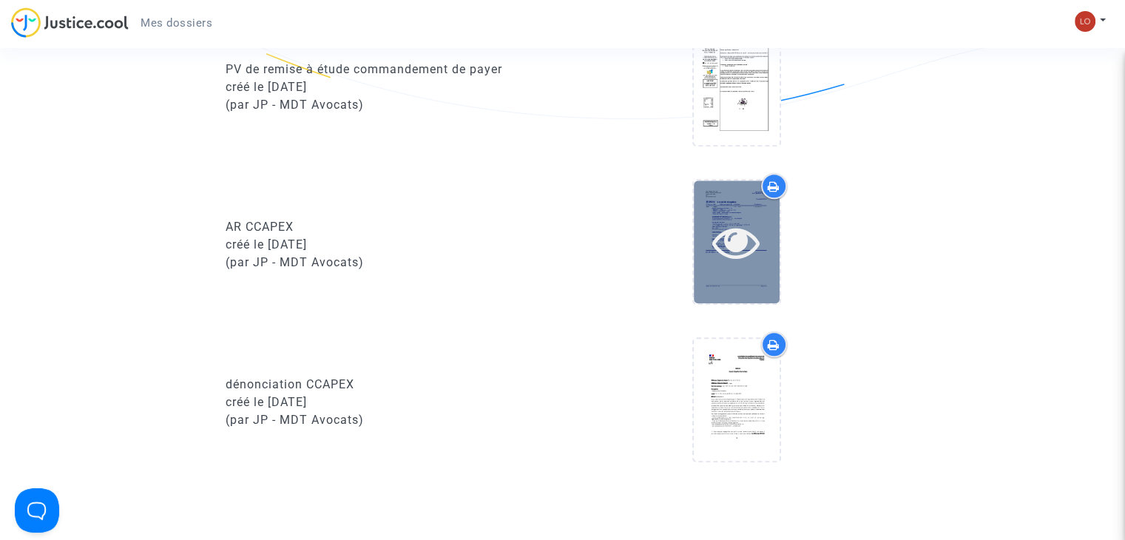
click at [747, 222] on div at bounding box center [737, 242] width 86 height 122
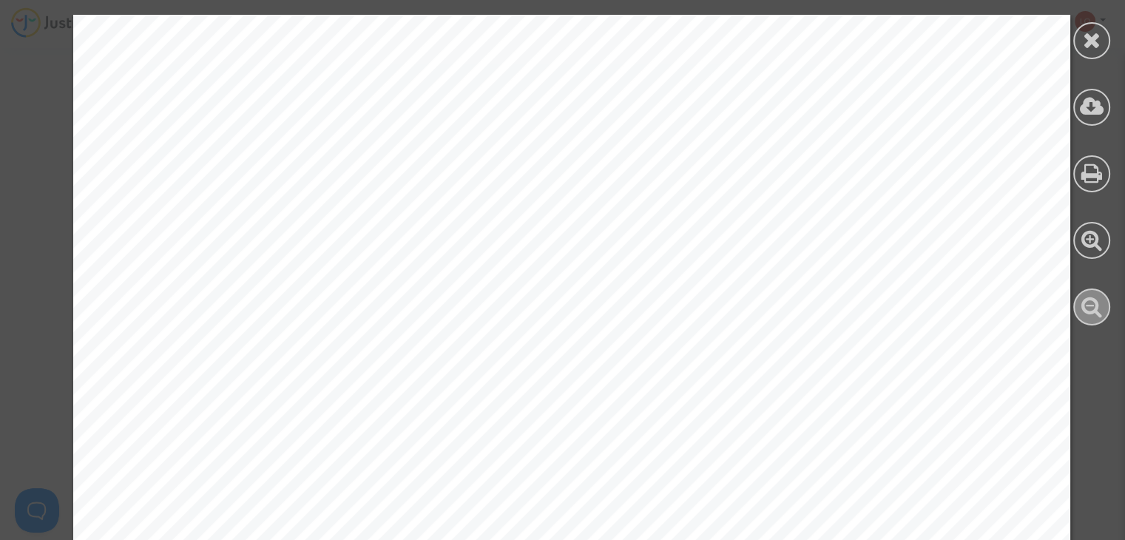
click at [1087, 308] on icon at bounding box center [1092, 306] width 21 height 22
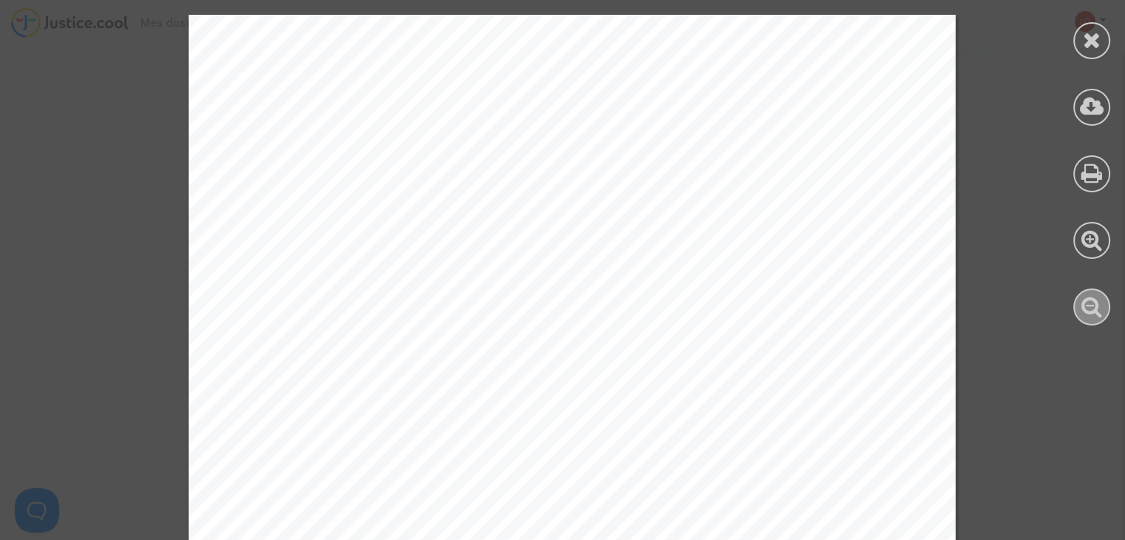
click at [1087, 308] on icon at bounding box center [1092, 306] width 21 height 22
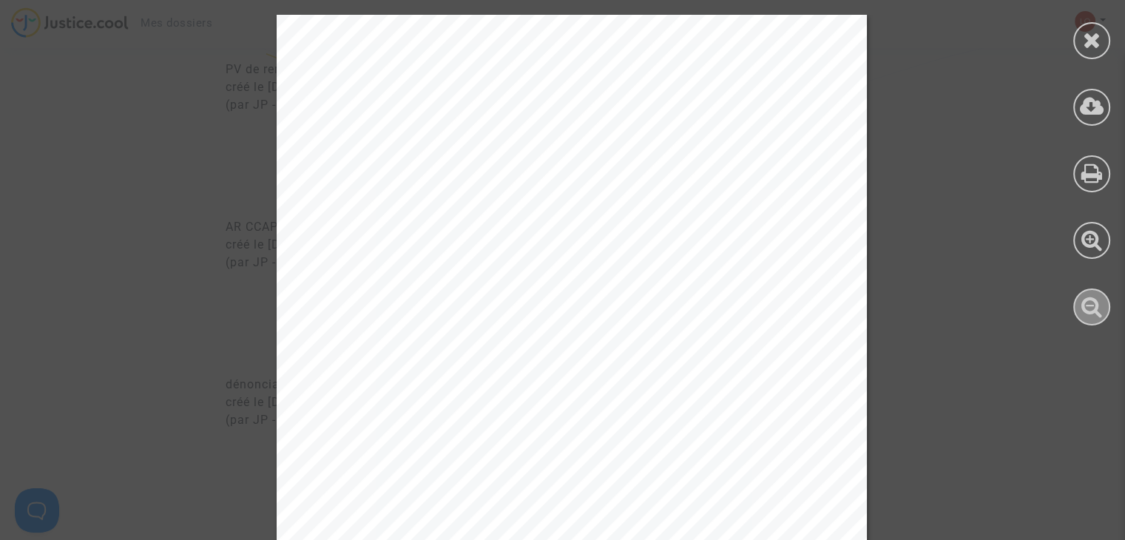
click at [1087, 308] on icon at bounding box center [1092, 306] width 21 height 22
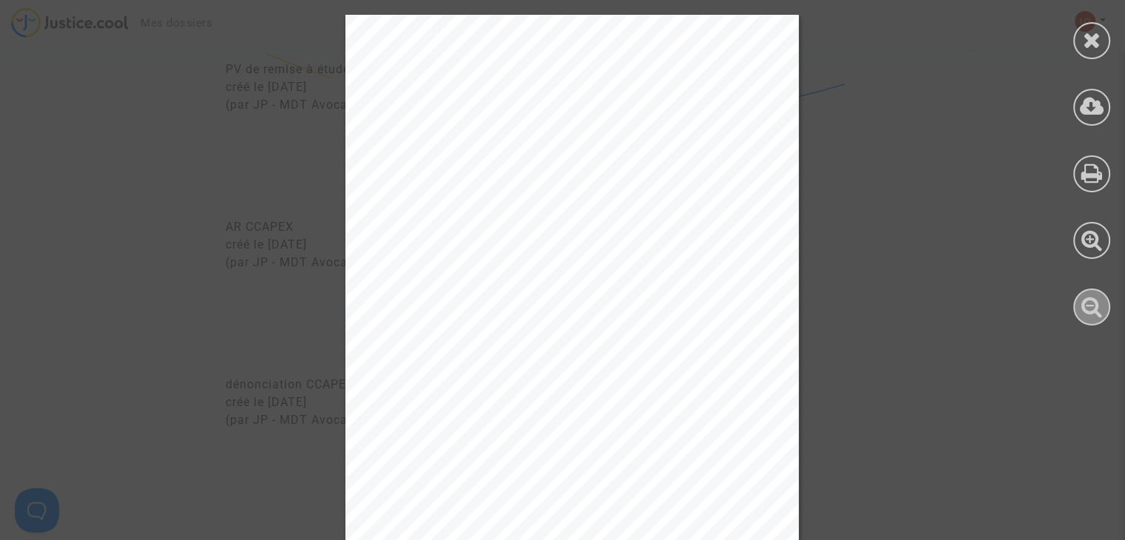
click at [1087, 308] on icon at bounding box center [1092, 306] width 21 height 22
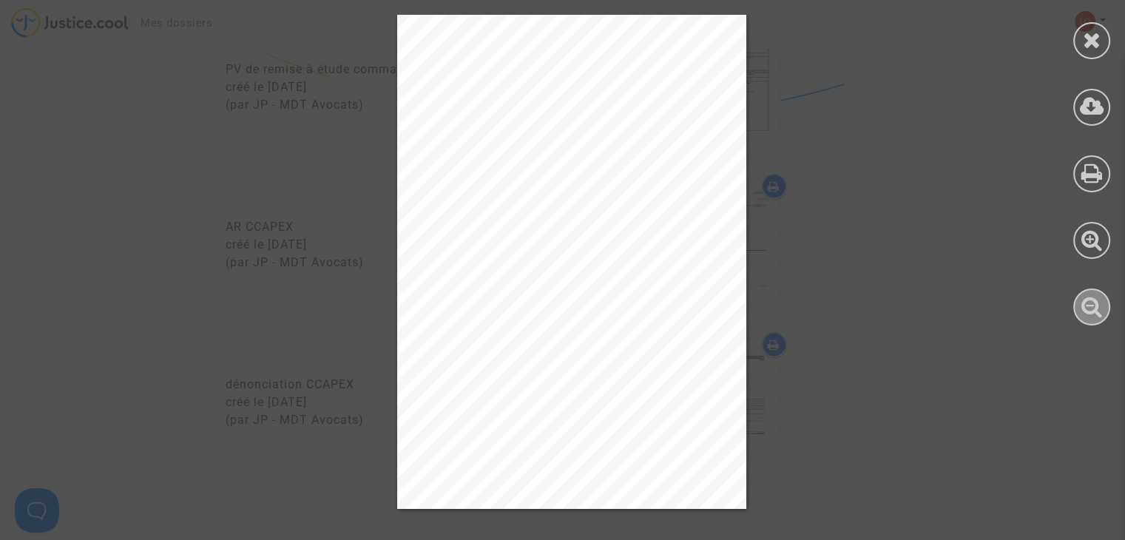
click at [1087, 308] on icon at bounding box center [1092, 306] width 21 height 22
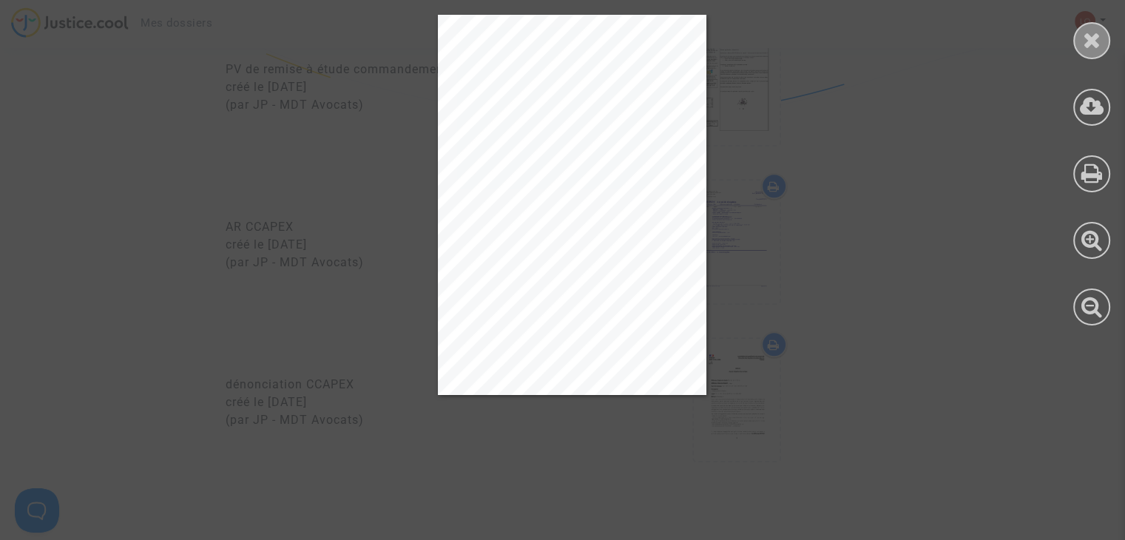
click at [1093, 47] on icon at bounding box center [1092, 40] width 18 height 22
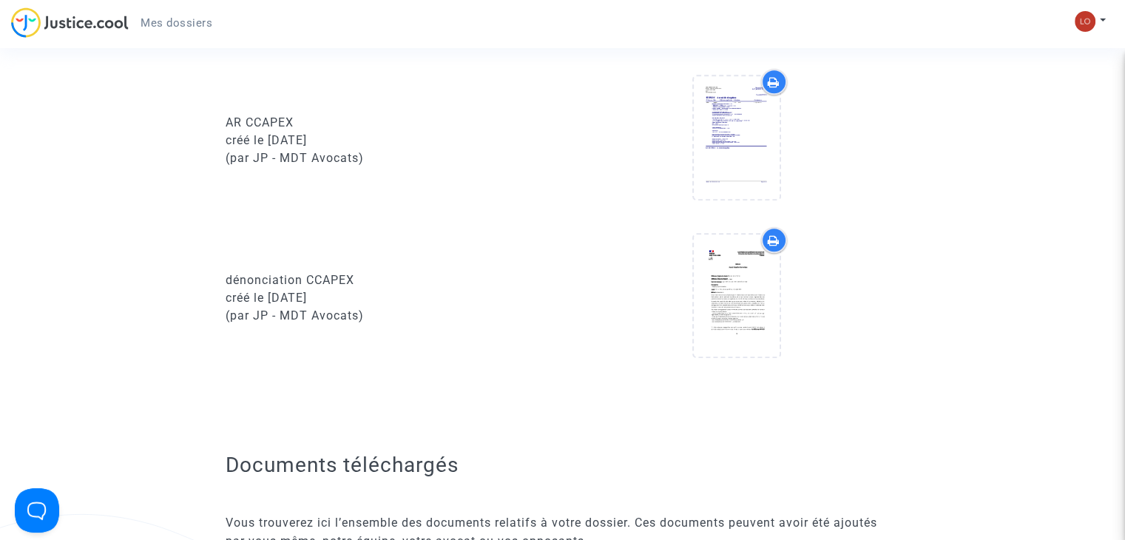
scroll to position [1681, 0]
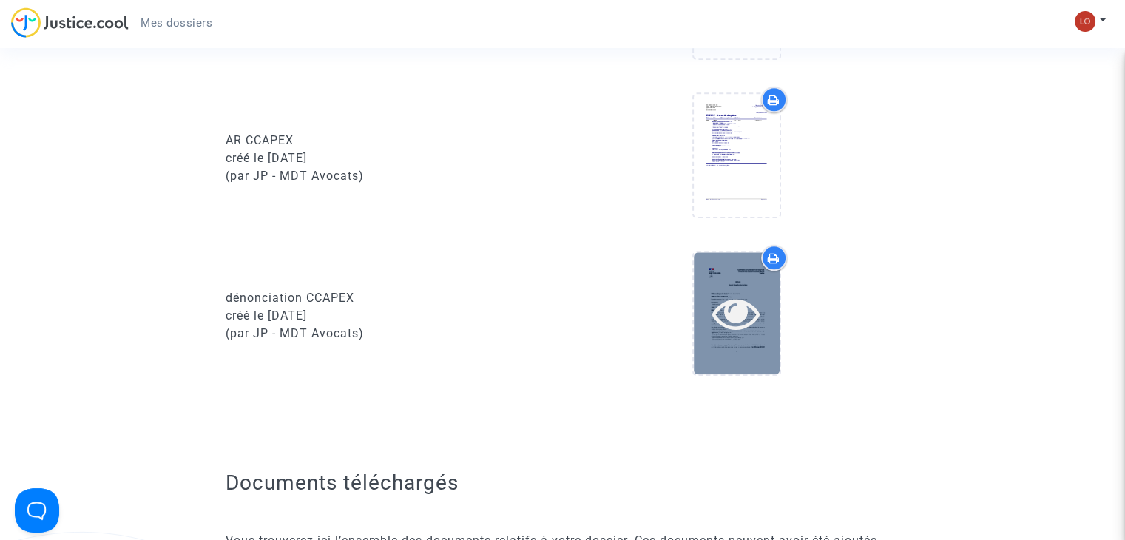
click at [738, 295] on div at bounding box center [737, 313] width 86 height 122
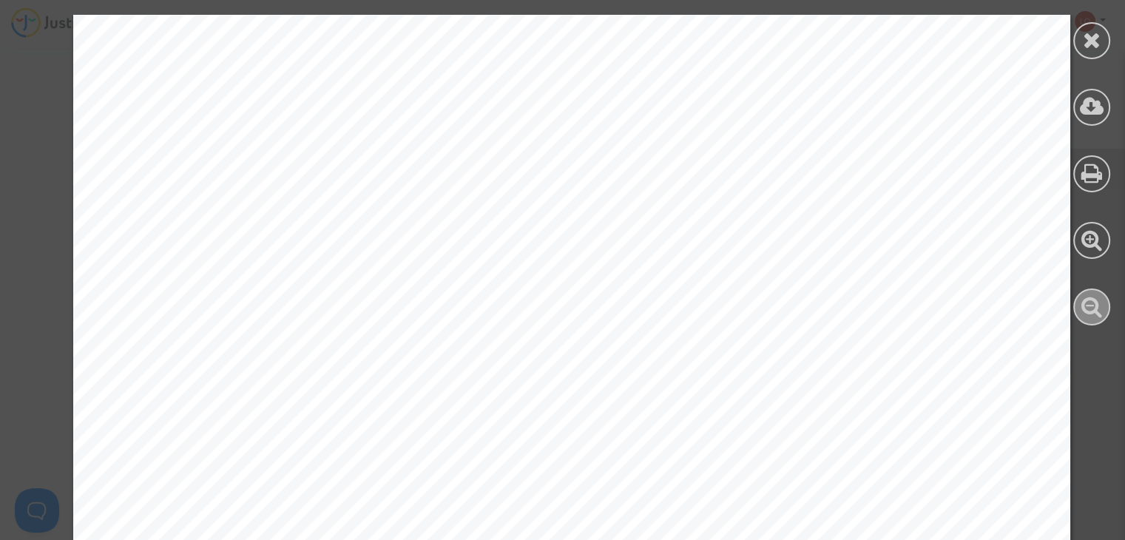
click at [1090, 309] on icon at bounding box center [1092, 306] width 21 height 22
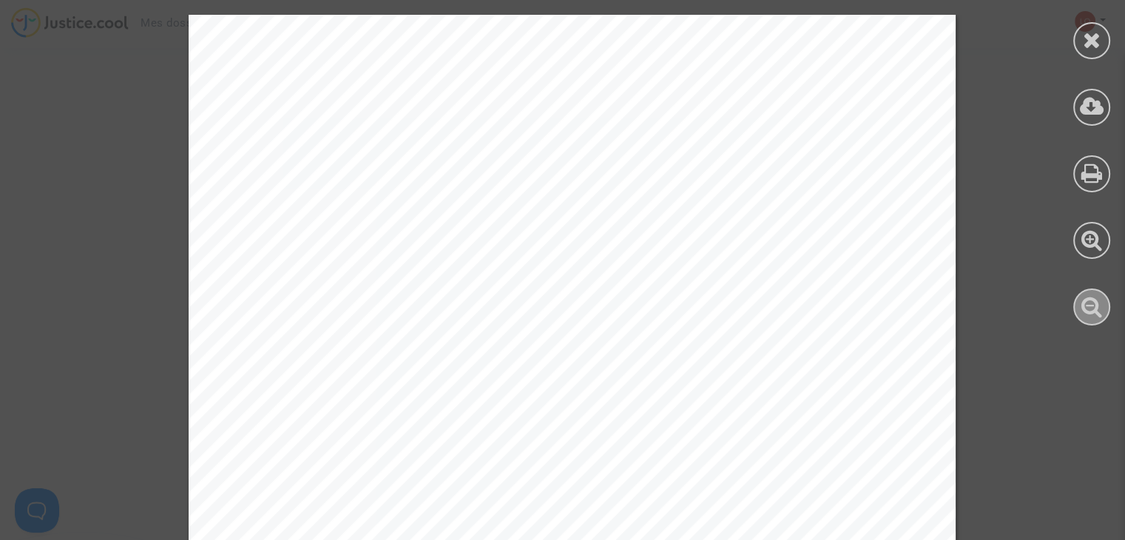
click at [1090, 309] on icon at bounding box center [1092, 306] width 21 height 22
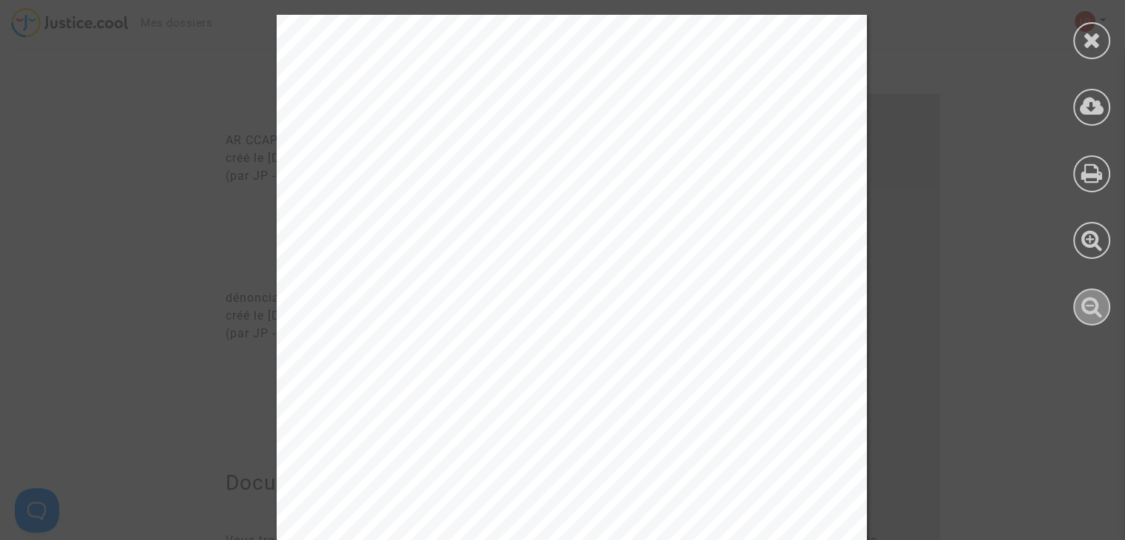
click at [1090, 309] on icon at bounding box center [1092, 306] width 21 height 22
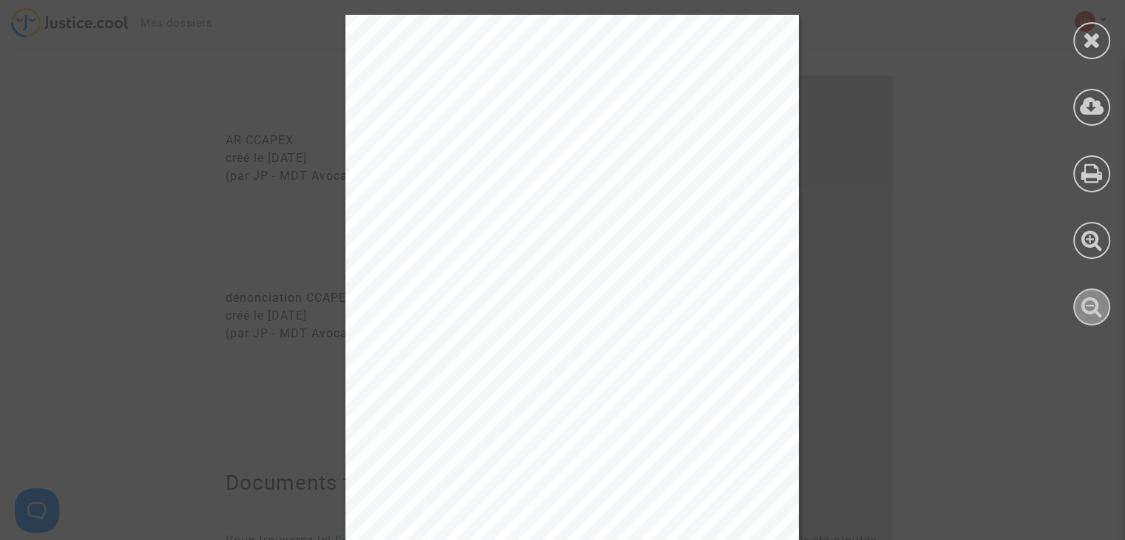
click at [1090, 309] on icon at bounding box center [1092, 306] width 21 height 22
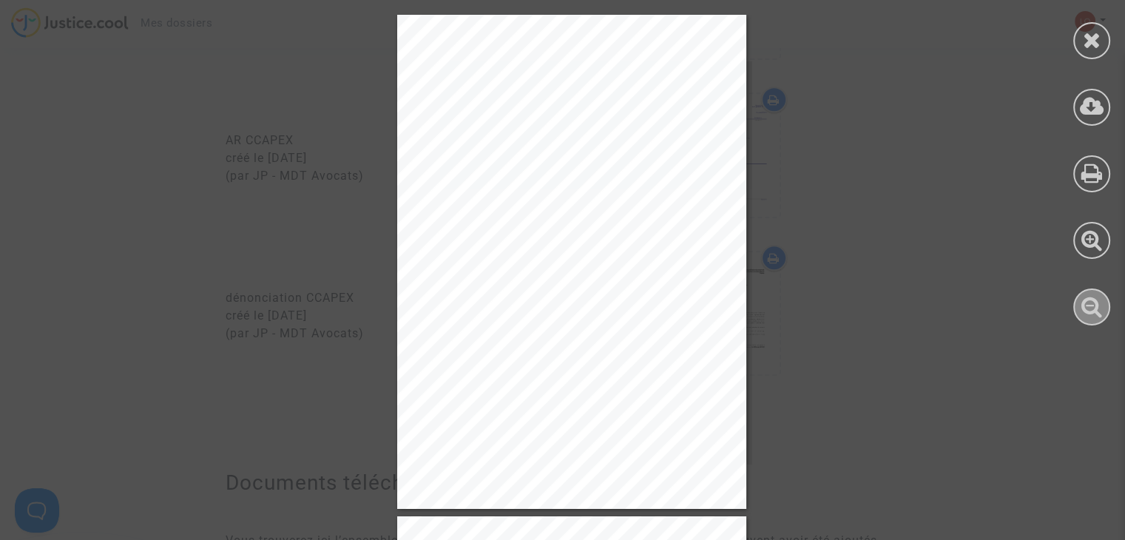
click at [1090, 309] on icon at bounding box center [1092, 306] width 21 height 22
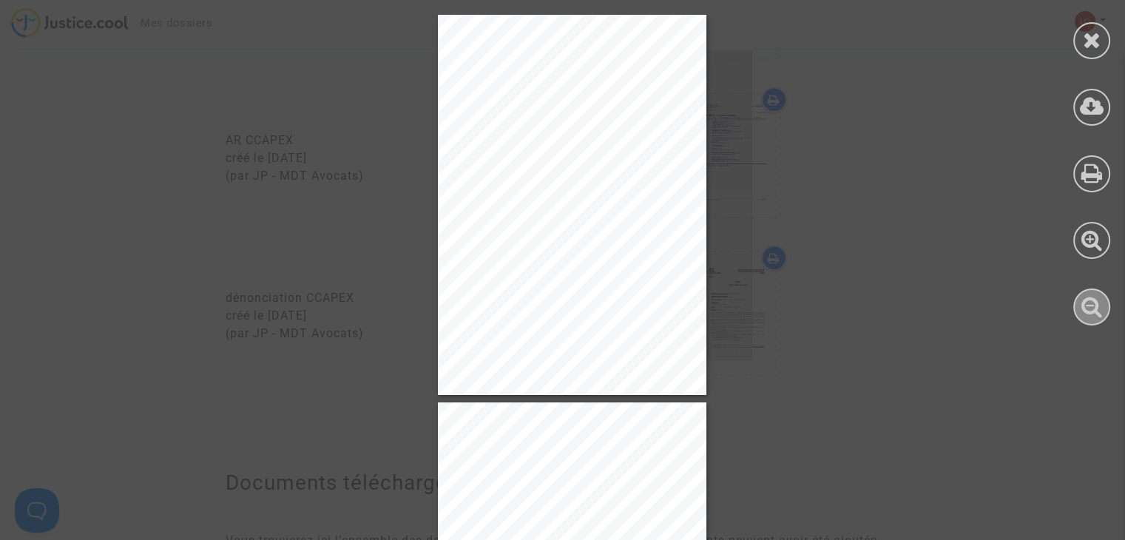
click at [1090, 309] on icon at bounding box center [1092, 306] width 21 height 22
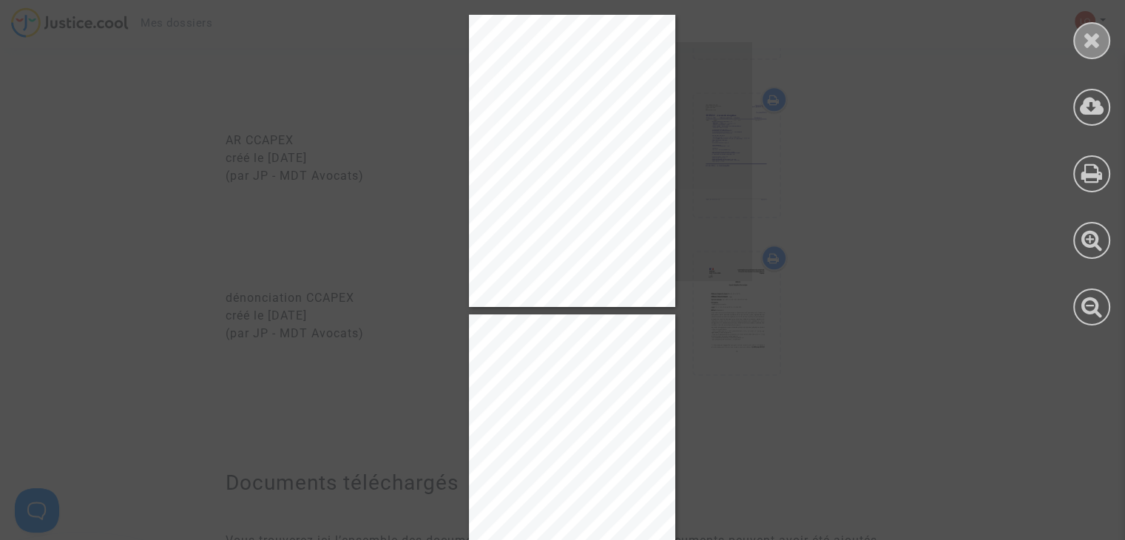
click at [1092, 39] on icon at bounding box center [1092, 40] width 18 height 22
